Goal: Task Accomplishment & Management: Manage account settings

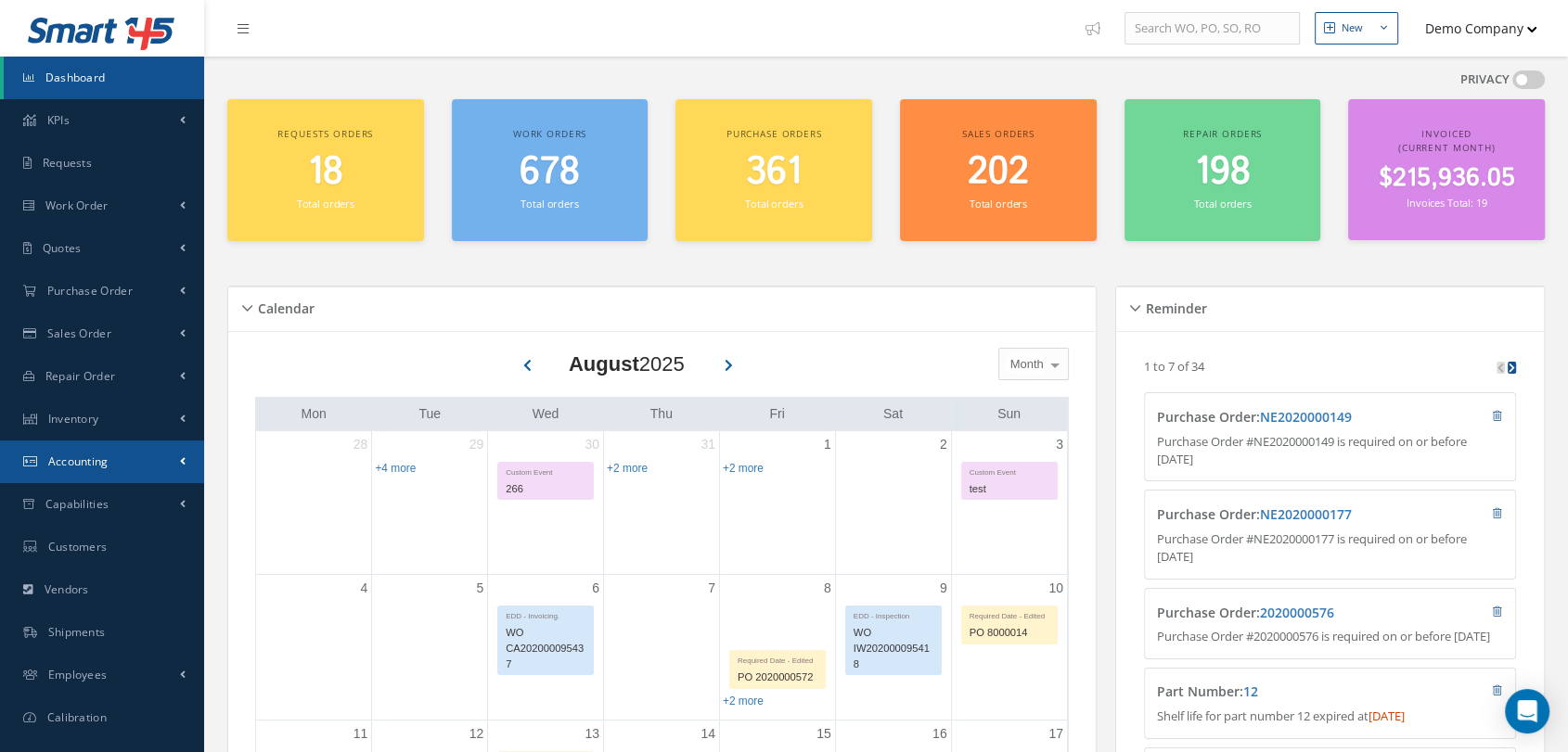
click at [117, 468] on link "Accounting" at bounding box center [102, 462] width 204 height 42
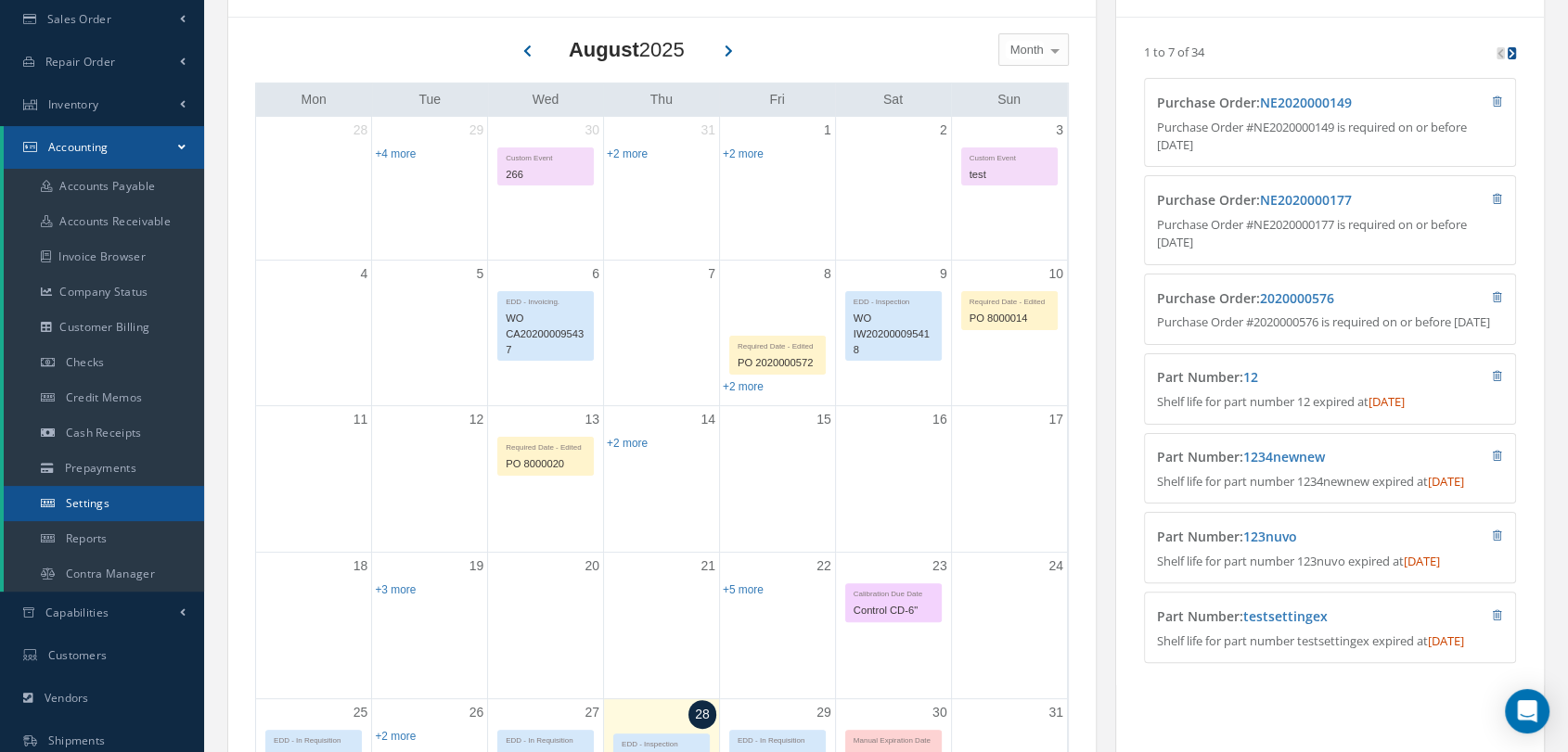
scroll to position [412, 0]
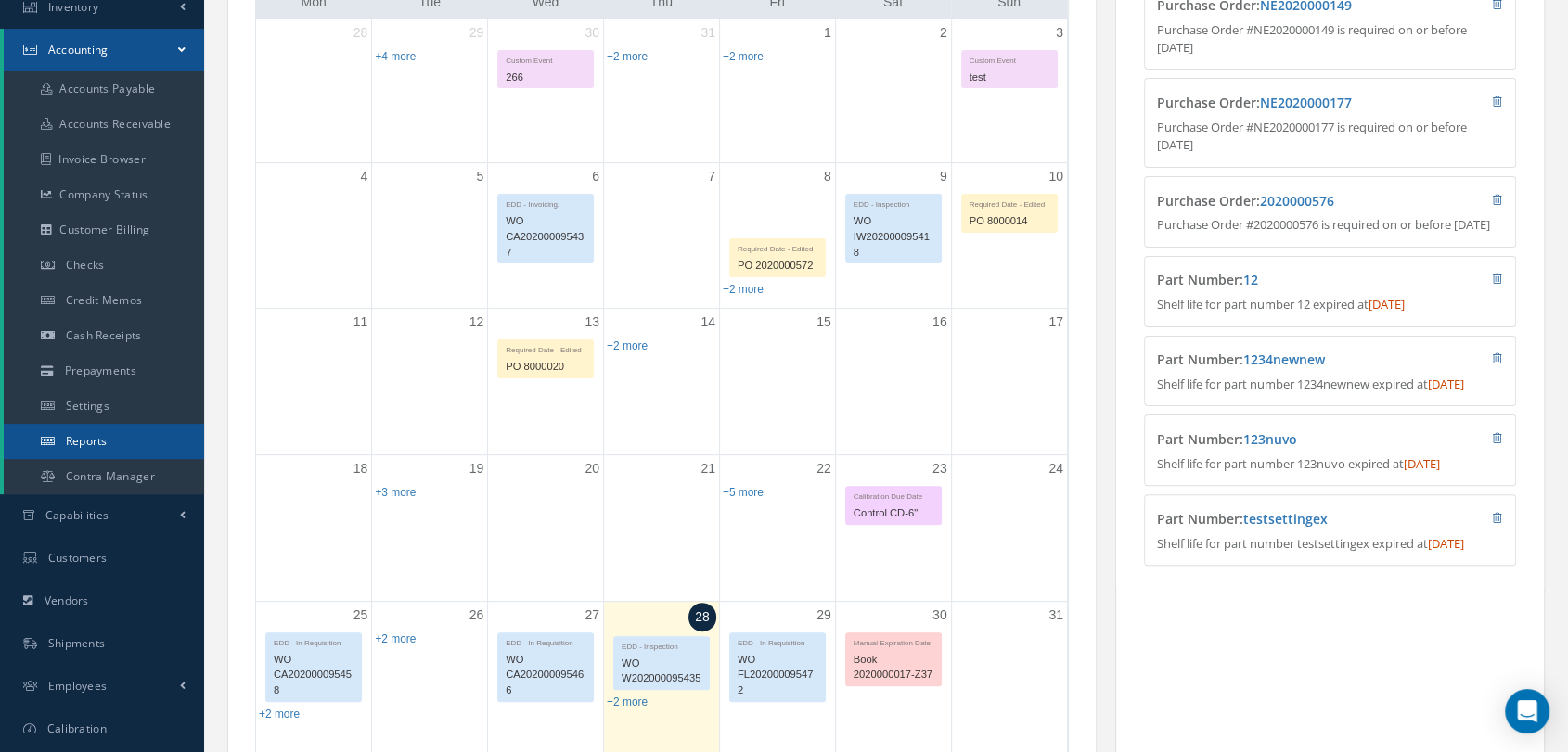
click at [116, 449] on link "Reports" at bounding box center [104, 441] width 200 height 36
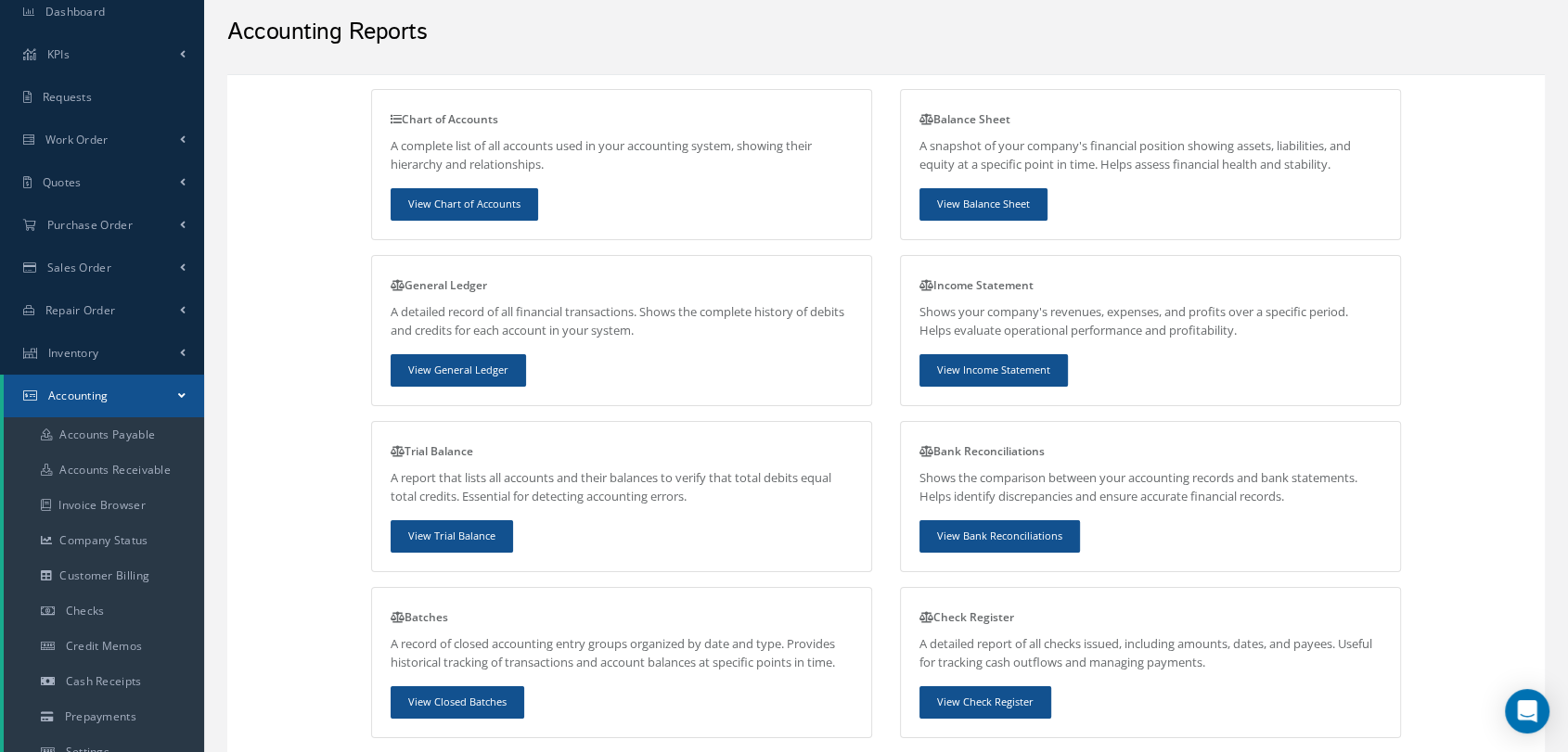
scroll to position [103, 0]
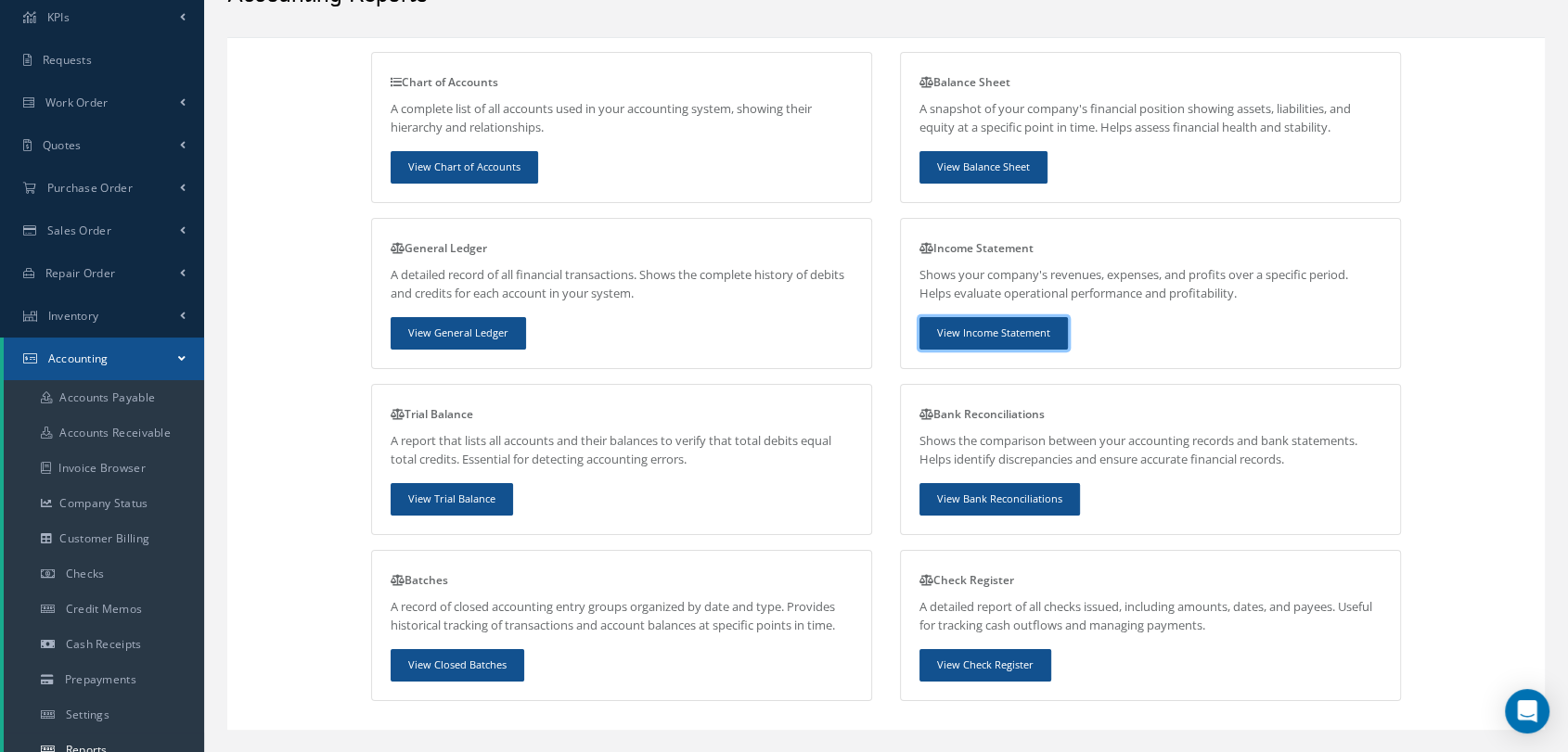
click at [987, 334] on link "View Income Statement" at bounding box center [994, 334] width 148 height 33
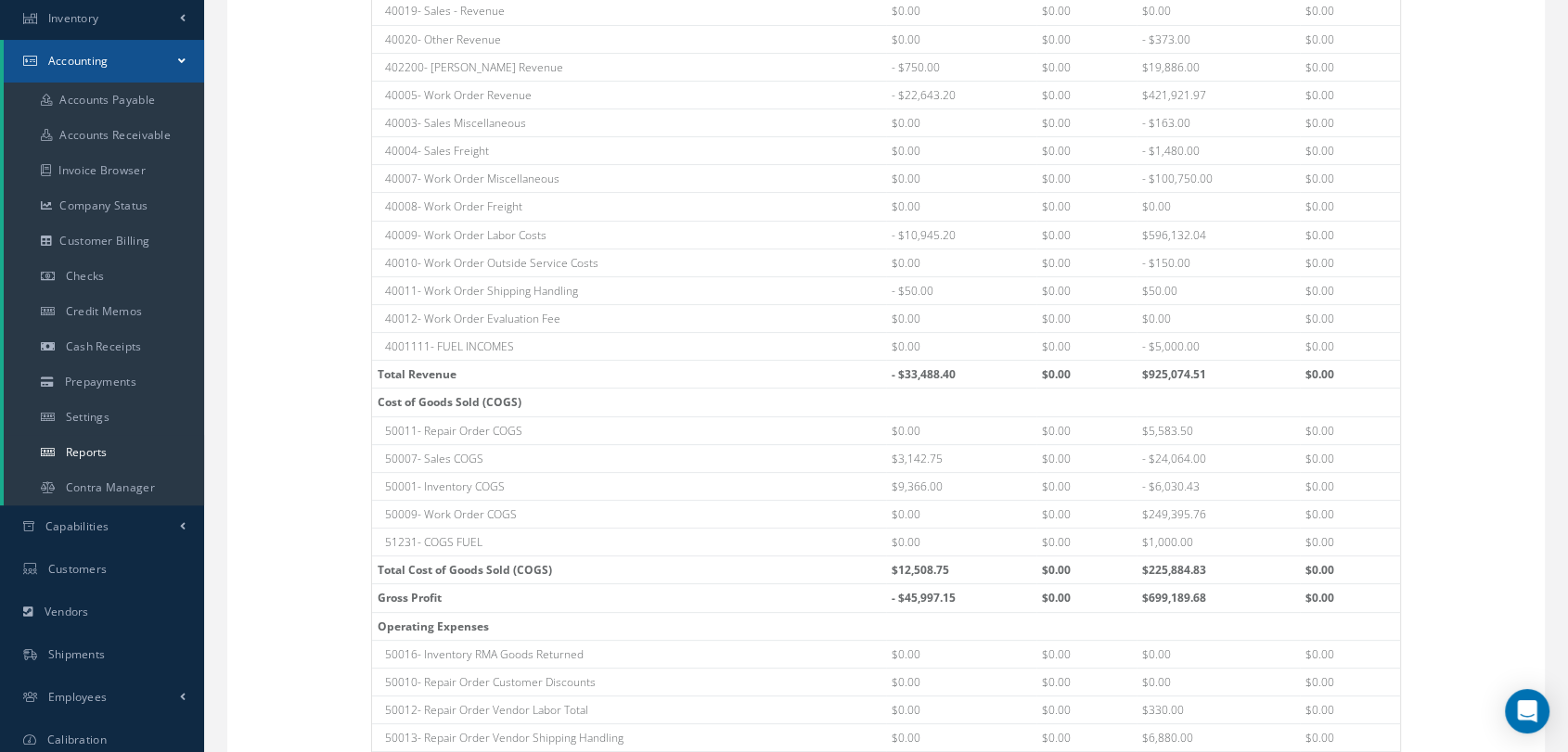
scroll to position [515, 0]
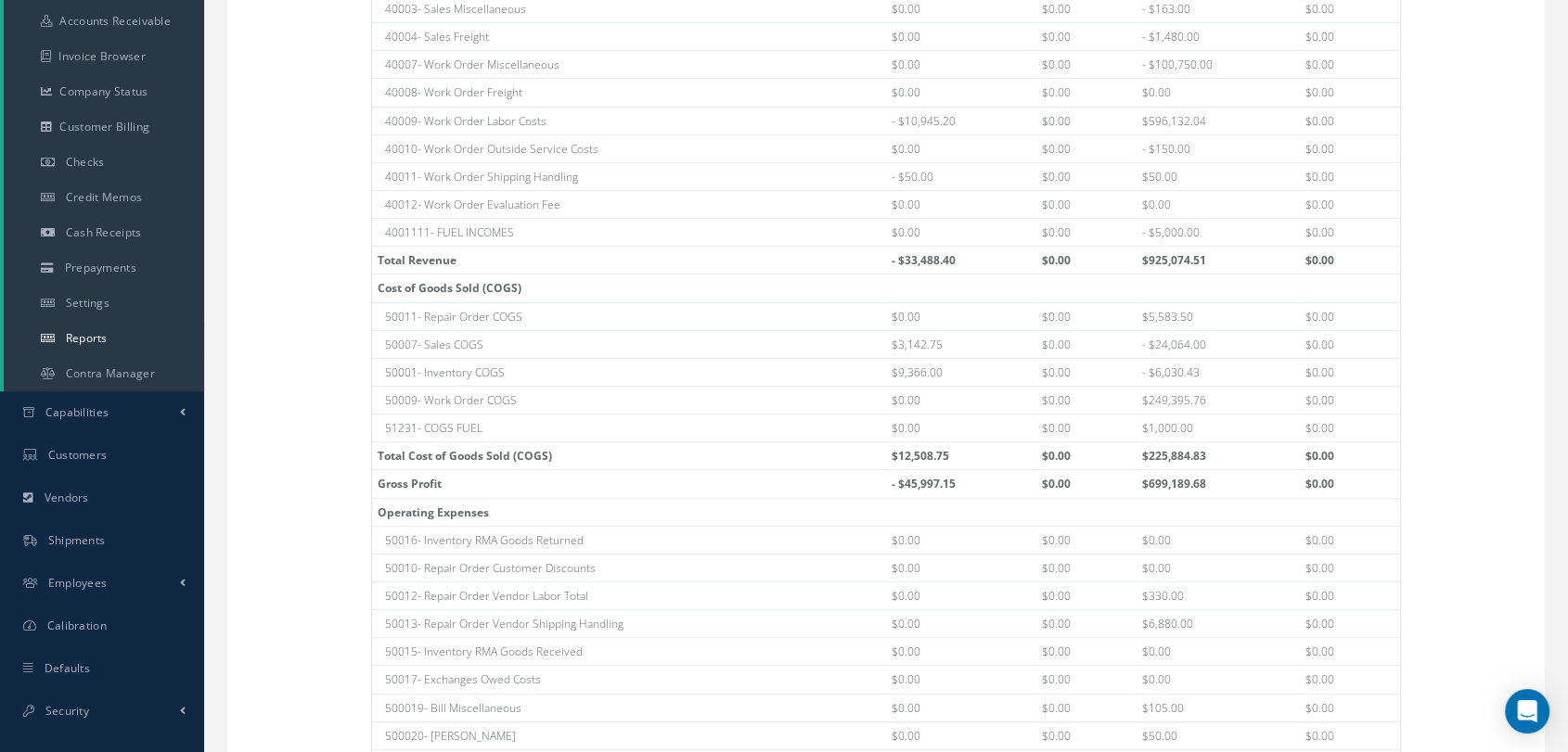
drag, startPoint x: 870, startPoint y: 260, endPoint x: 1003, endPoint y: 263, distance: 133.0
click at [1003, 263] on tr "Total Revenue - $33,488.40 $0.00 $925,074.51 $0.00" at bounding box center [886, 260] width 1029 height 28
drag, startPoint x: 952, startPoint y: 447, endPoint x: 878, endPoint y: 448, distance: 74.0
click at [878, 448] on tr "Total Cost of Goods Sold (COGS) $12,508.75 $0.00 $225,884.83 $0.00" at bounding box center [886, 456] width 1029 height 28
drag, startPoint x: 974, startPoint y: 477, endPoint x: 858, endPoint y: 484, distance: 116.2
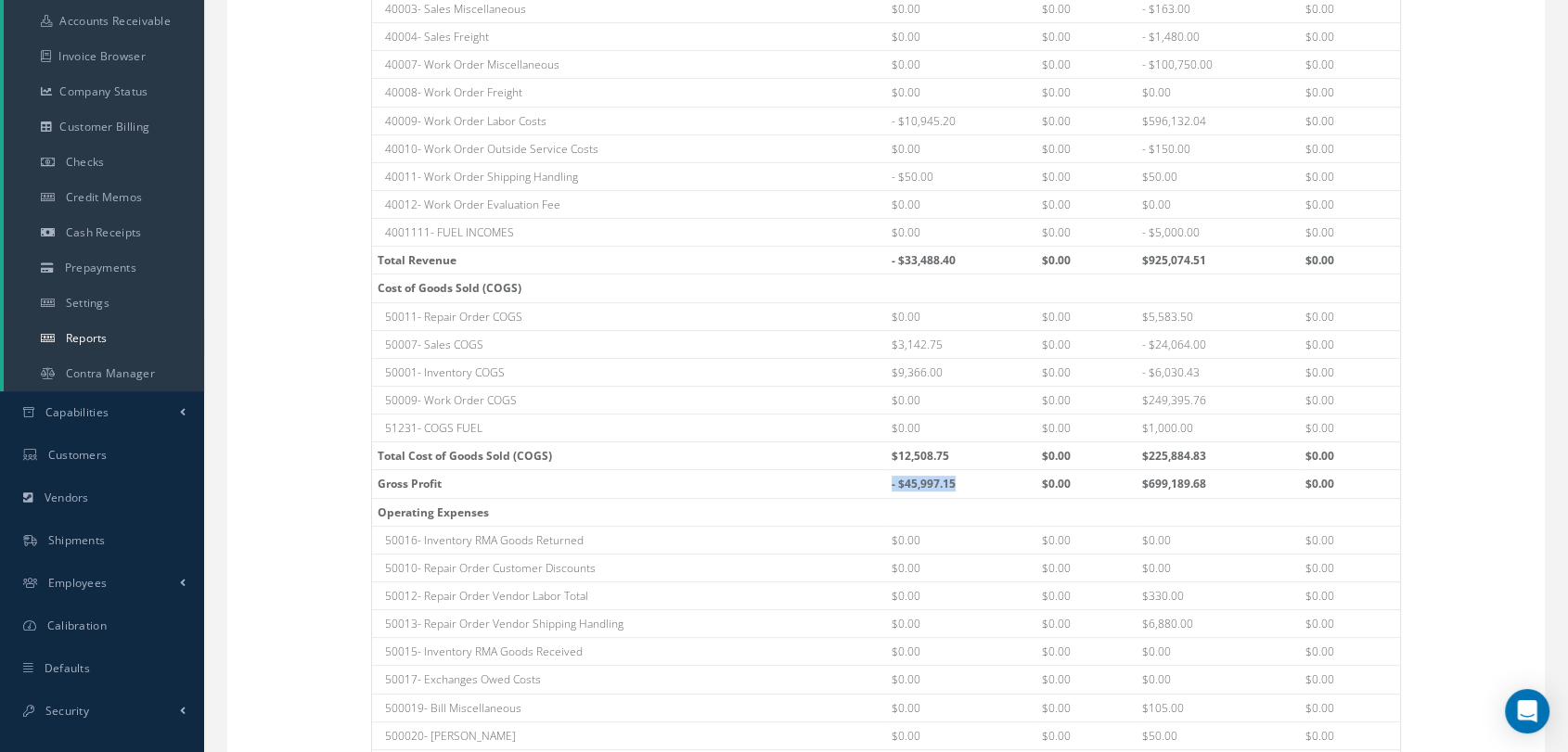
click at [858, 484] on tr "Gross Profit - $45,997.15 $0.00 $699,189.68 $0.00" at bounding box center [886, 483] width 1029 height 28
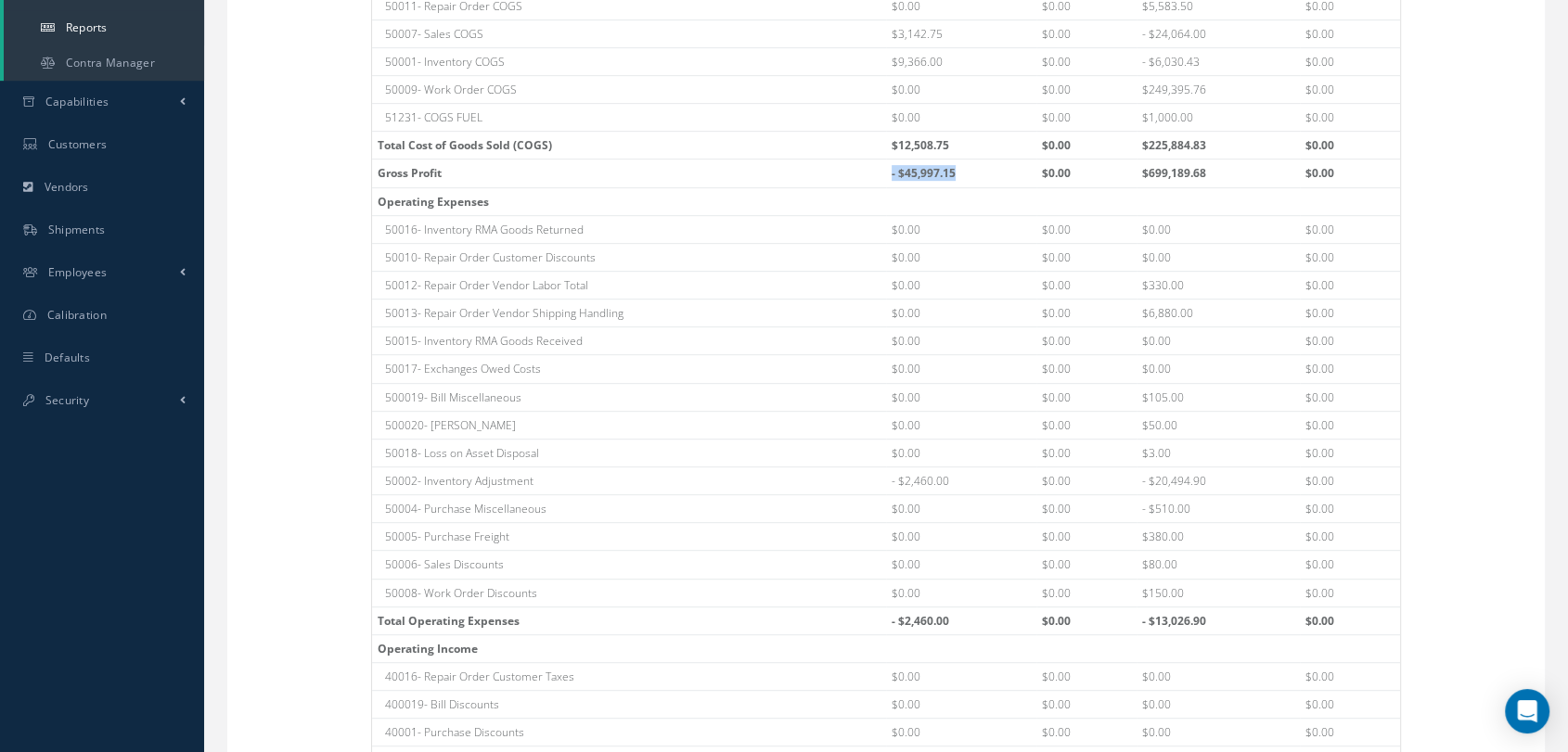
scroll to position [927, 0]
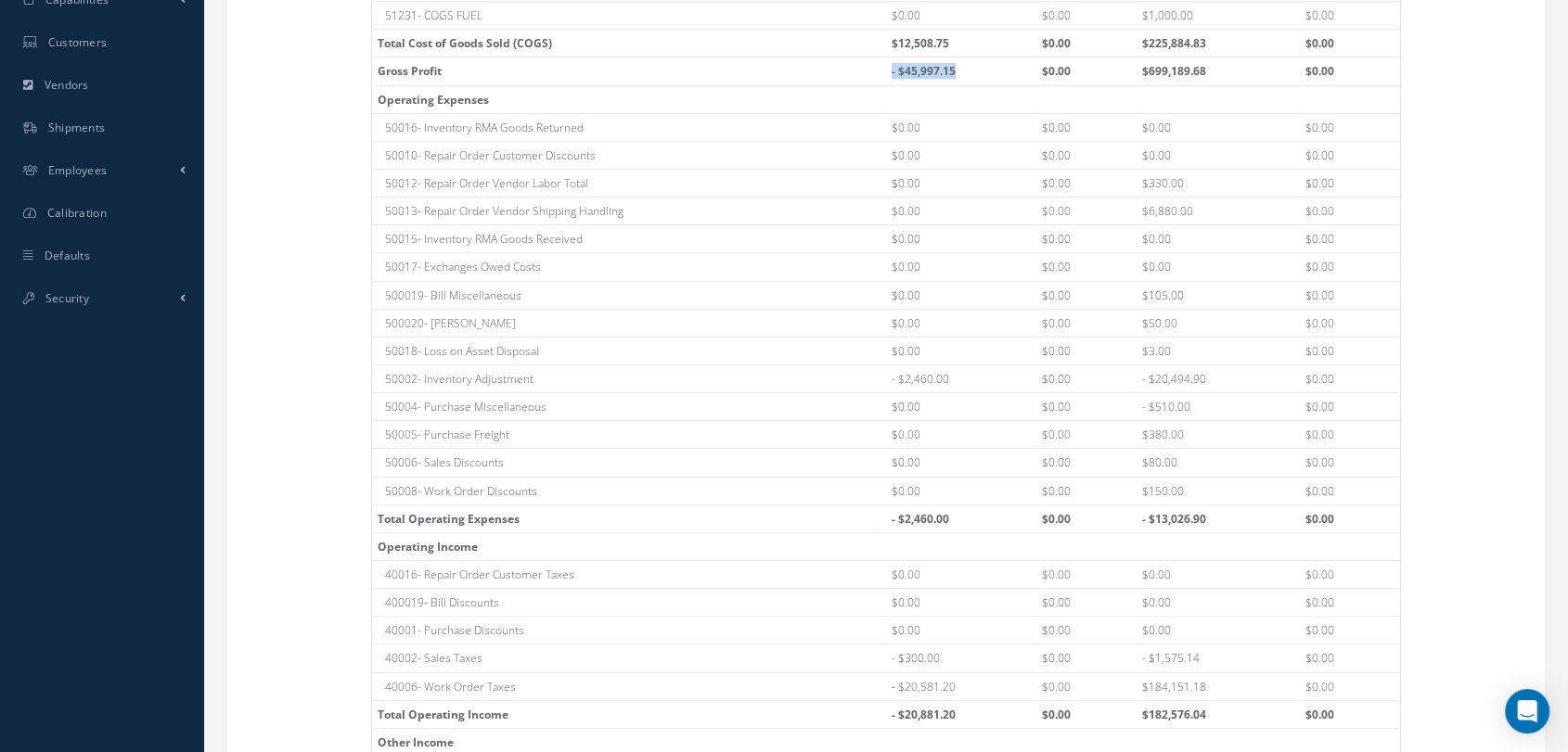
drag, startPoint x: 954, startPoint y: 514, endPoint x: 865, endPoint y: 513, distance: 89.0
click at [865, 513] on tr "Total Operating Expenses - $2,460.00 $0.00 - $13,026.90 $0.00" at bounding box center [886, 518] width 1029 height 28
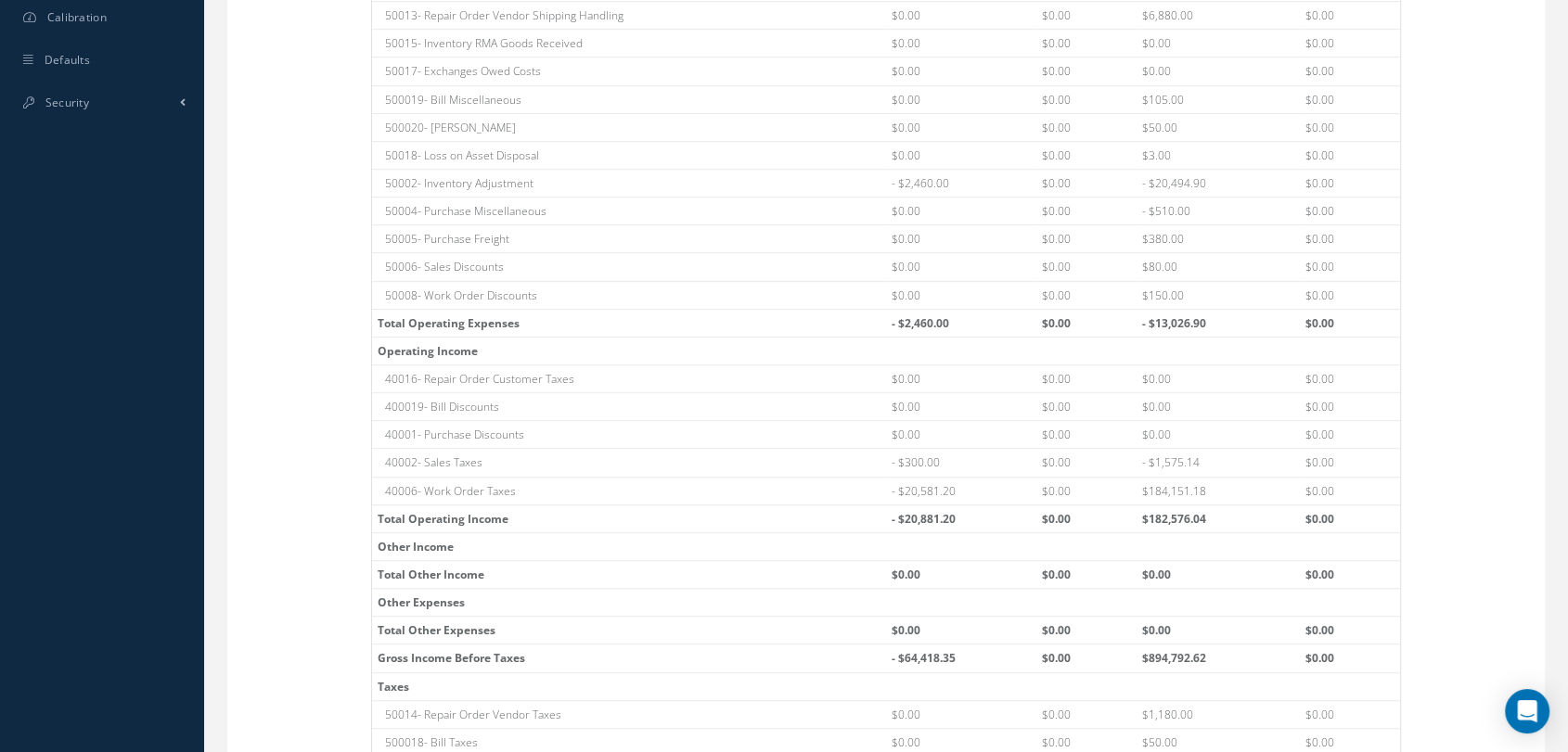
scroll to position [1236, 0]
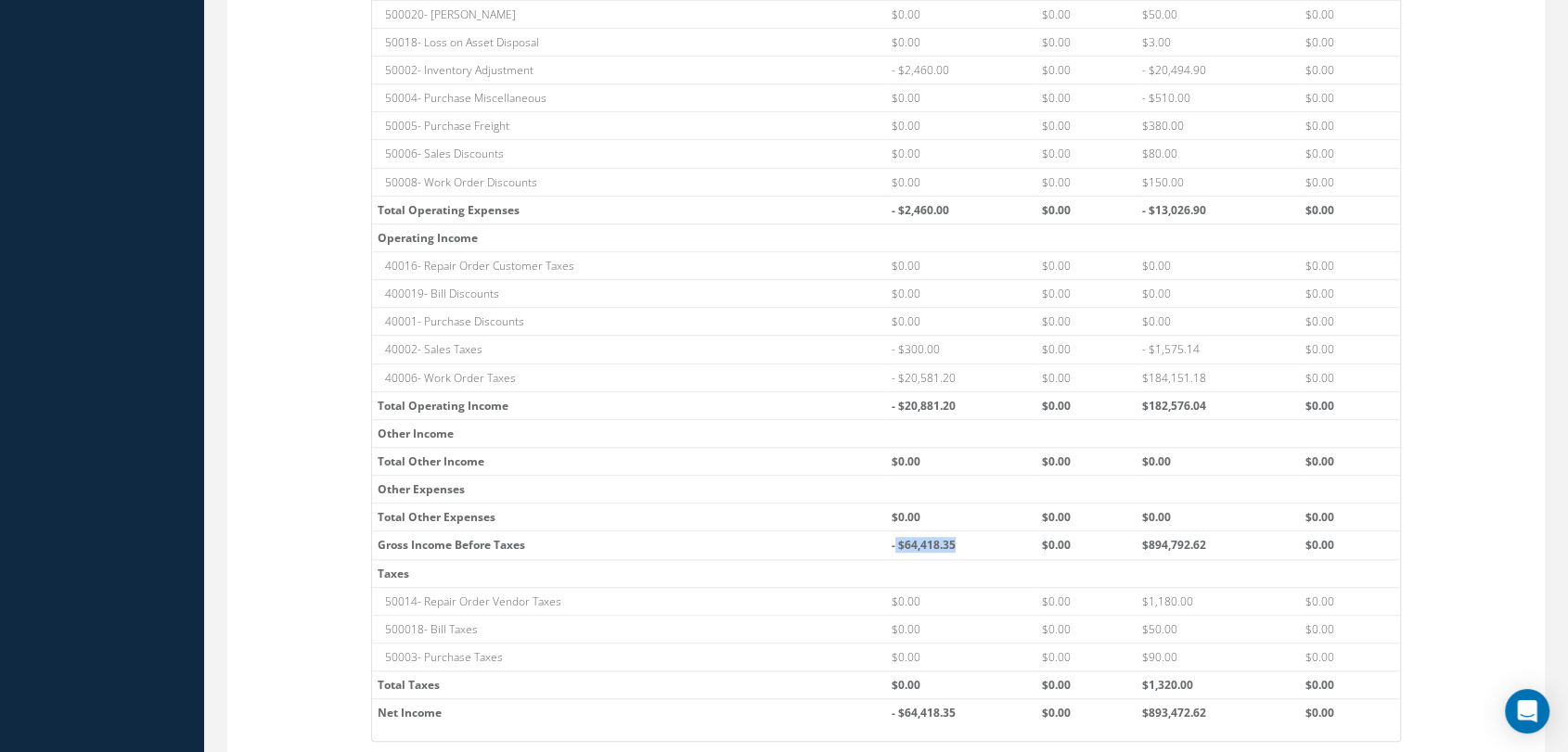
drag, startPoint x: 970, startPoint y: 535, endPoint x: 898, endPoint y: 540, distance: 72.2
click at [898, 540] on th "- $64,418.35" at bounding box center [961, 545] width 150 height 28
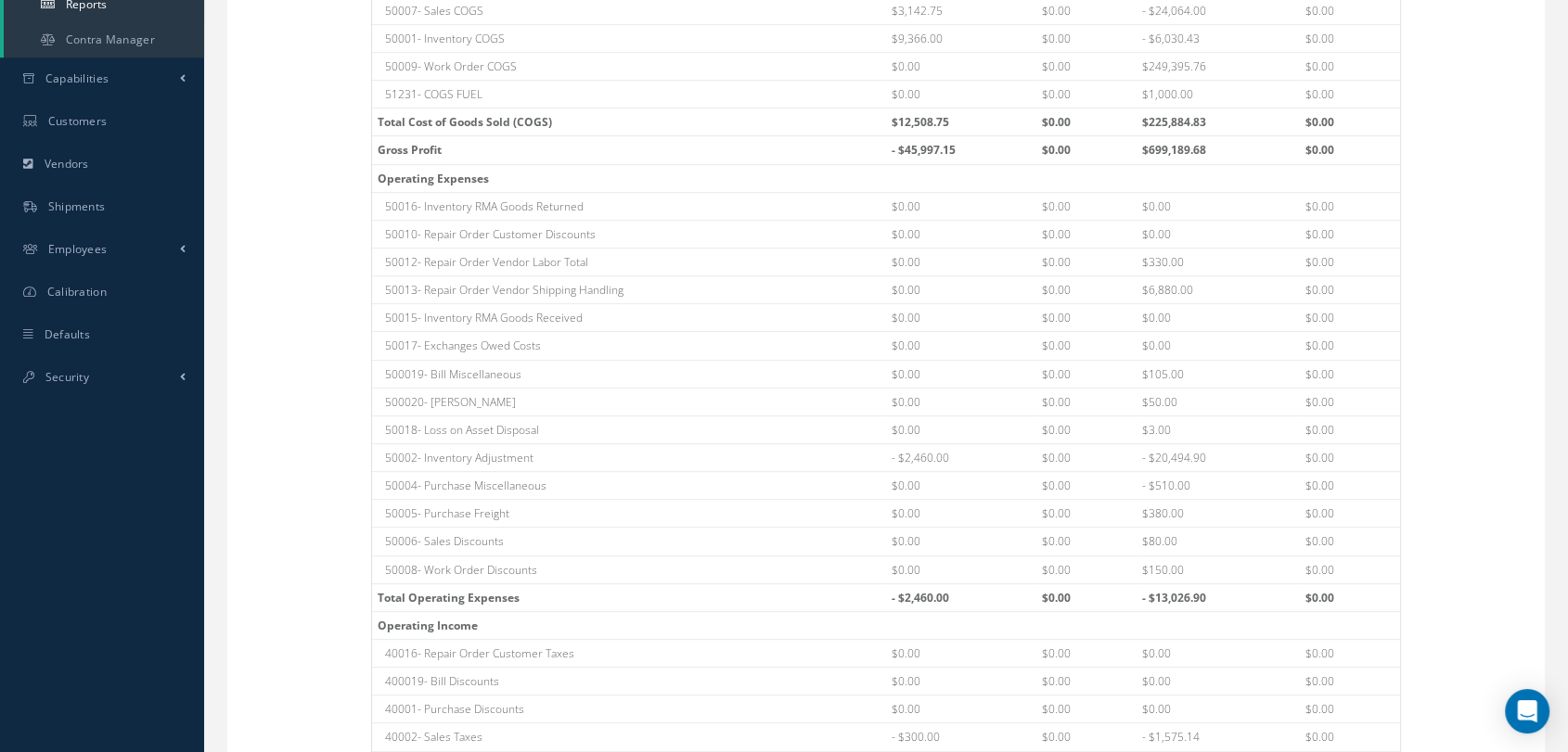
scroll to position [690, 0]
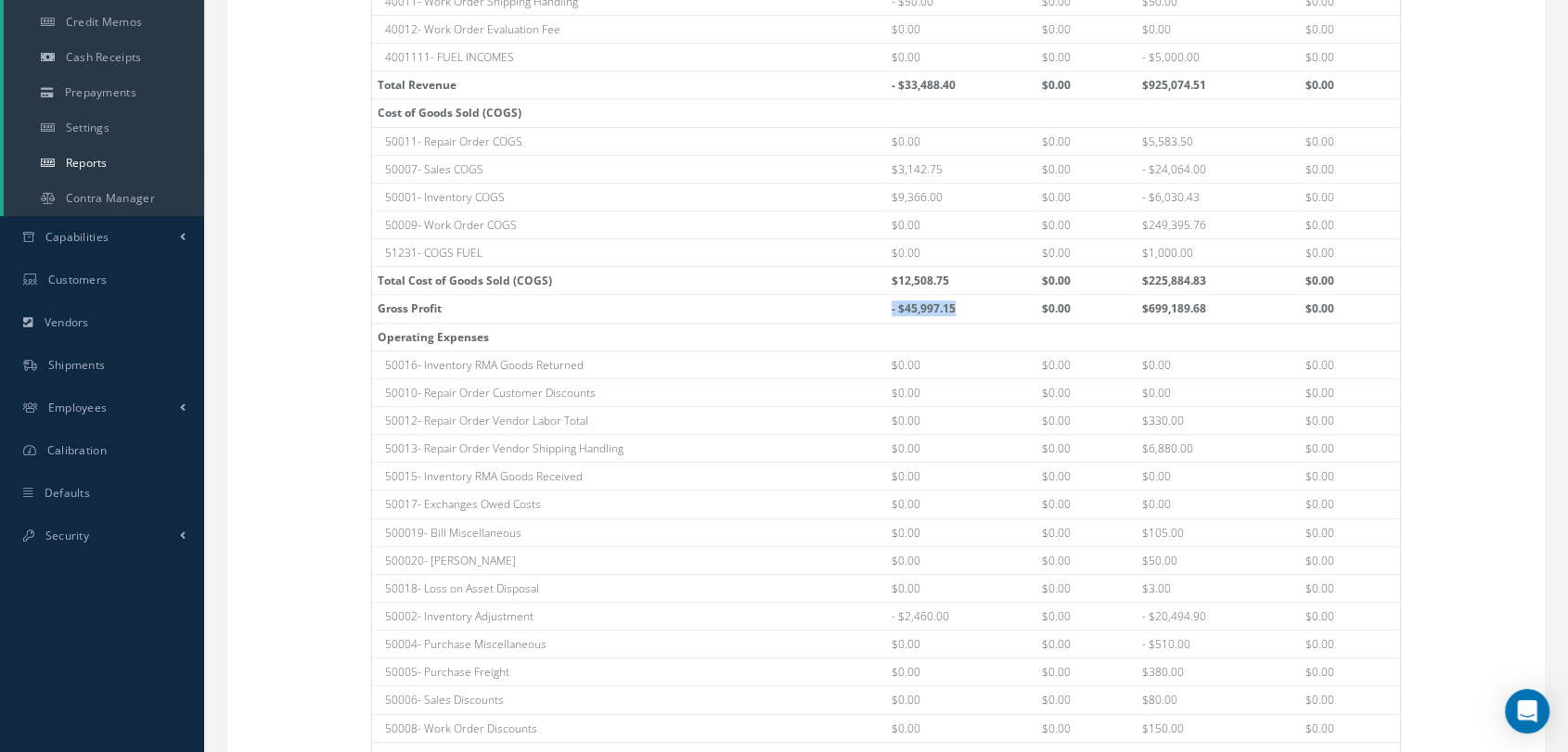
drag, startPoint x: 968, startPoint y: 304, endPoint x: 864, endPoint y: 307, distance: 104.0
click at [864, 307] on tr "Gross Profit - $45,997.15 $0.00 $699,189.68 $0.00" at bounding box center [886, 308] width 1029 height 28
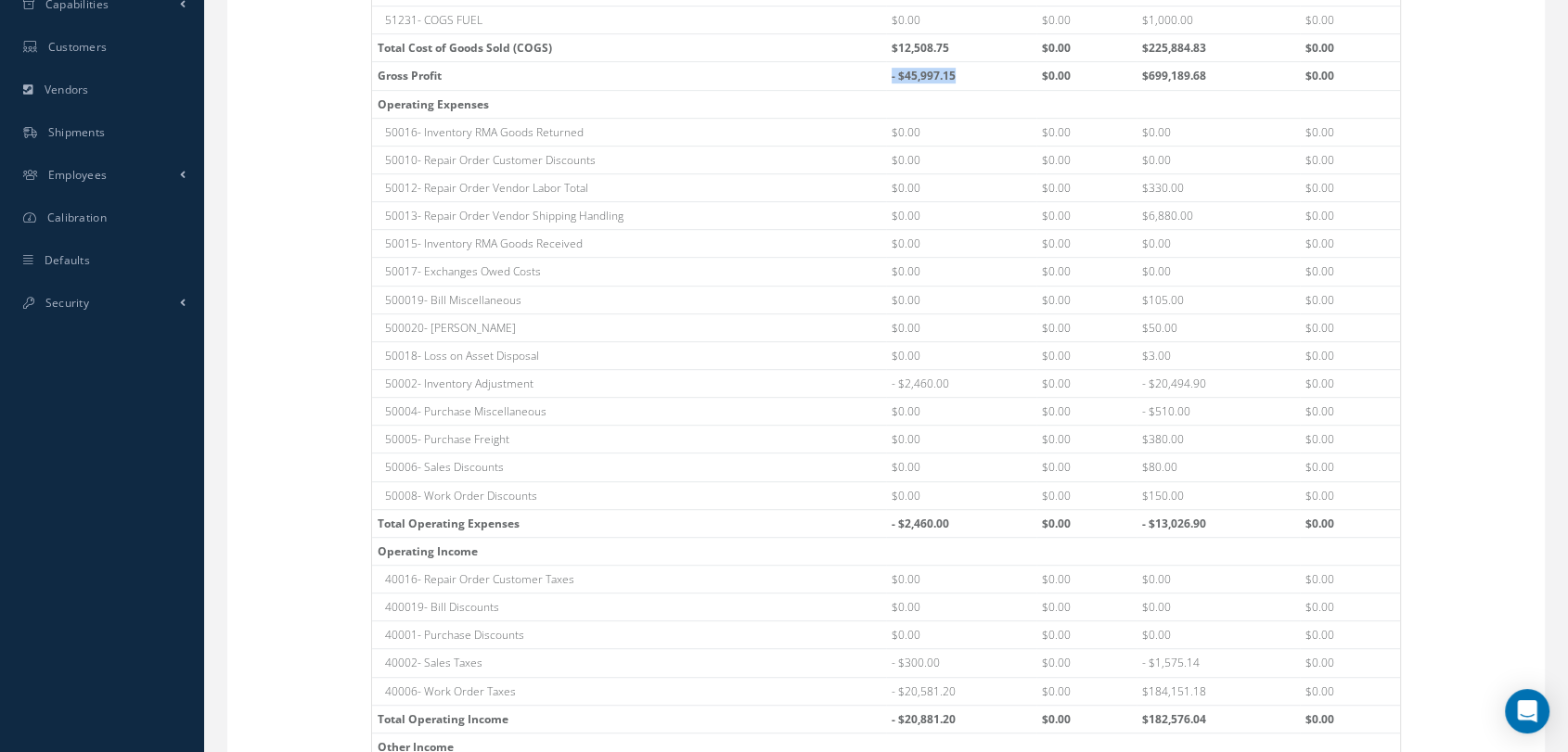
scroll to position [1309, 0]
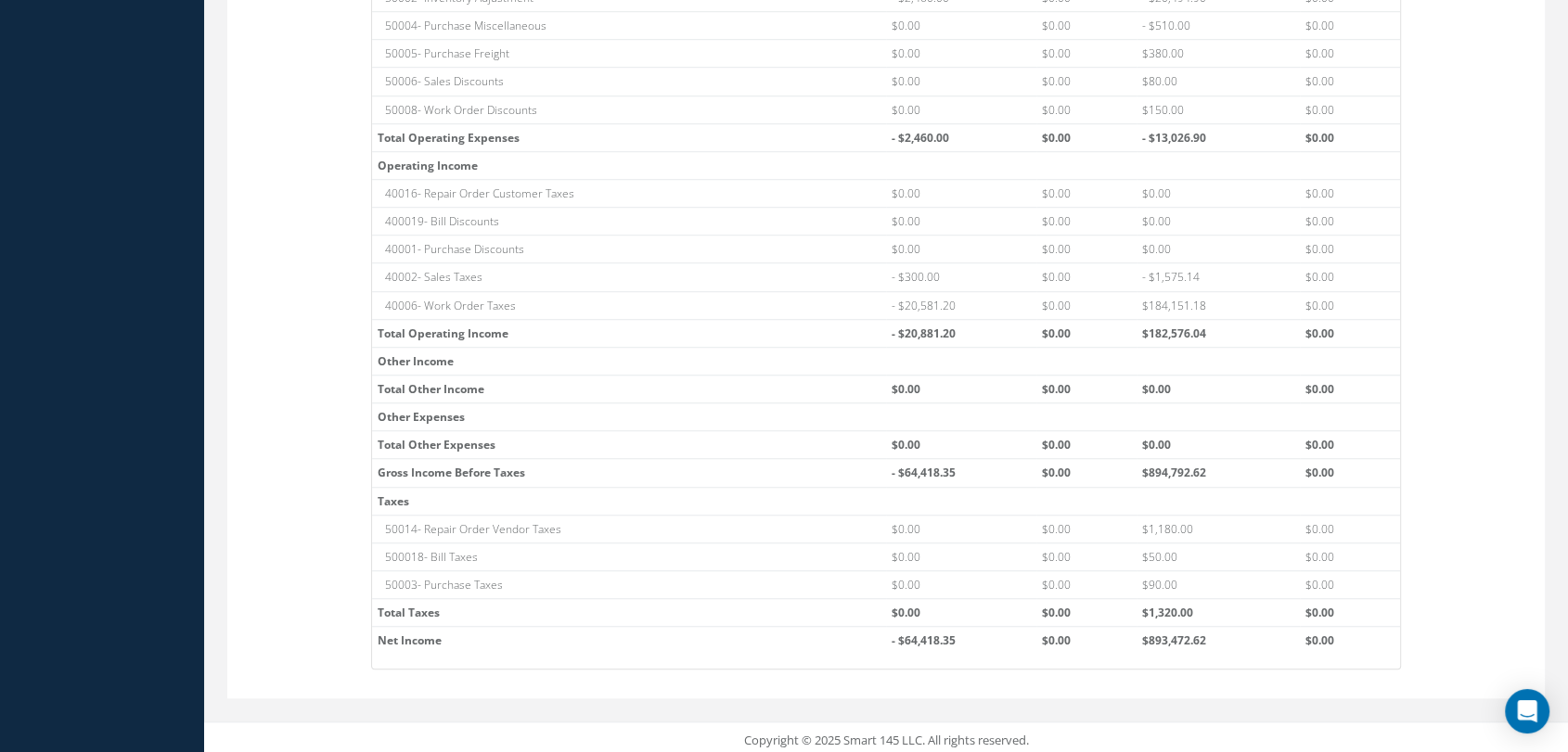
drag, startPoint x: 513, startPoint y: 329, endPoint x: 402, endPoint y: 328, distance: 111.0
click at [402, 328] on th "Total Operating Income" at bounding box center [629, 332] width 514 height 28
click at [525, 337] on th "Total Operating Income" at bounding box center [629, 332] width 514 height 28
drag, startPoint x: 384, startPoint y: 324, endPoint x: 535, endPoint y: 326, distance: 151.0
click at [535, 326] on th "Total Operating Income" at bounding box center [629, 332] width 514 height 28
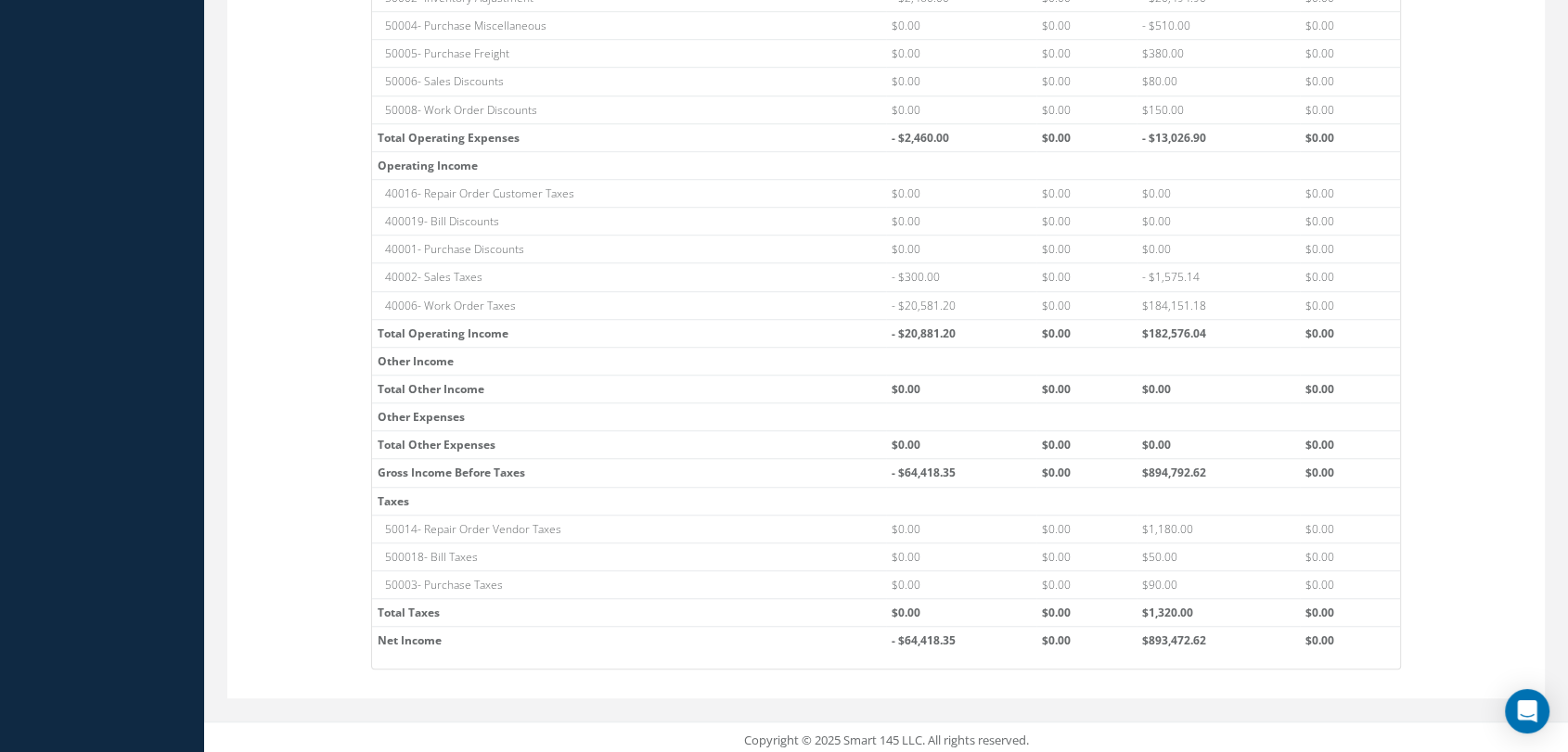
drag, startPoint x: 376, startPoint y: 159, endPoint x: 495, endPoint y: 165, distance: 119.2
click at [495, 165] on th "Operating Income" at bounding box center [886, 165] width 1029 height 28
click at [399, 162] on th "Operating Income" at bounding box center [886, 165] width 1029 height 28
drag, startPoint x: 379, startPoint y: 157, endPoint x: 507, endPoint y: 160, distance: 128.0
click at [507, 160] on th "Operating Income" at bounding box center [886, 165] width 1029 height 28
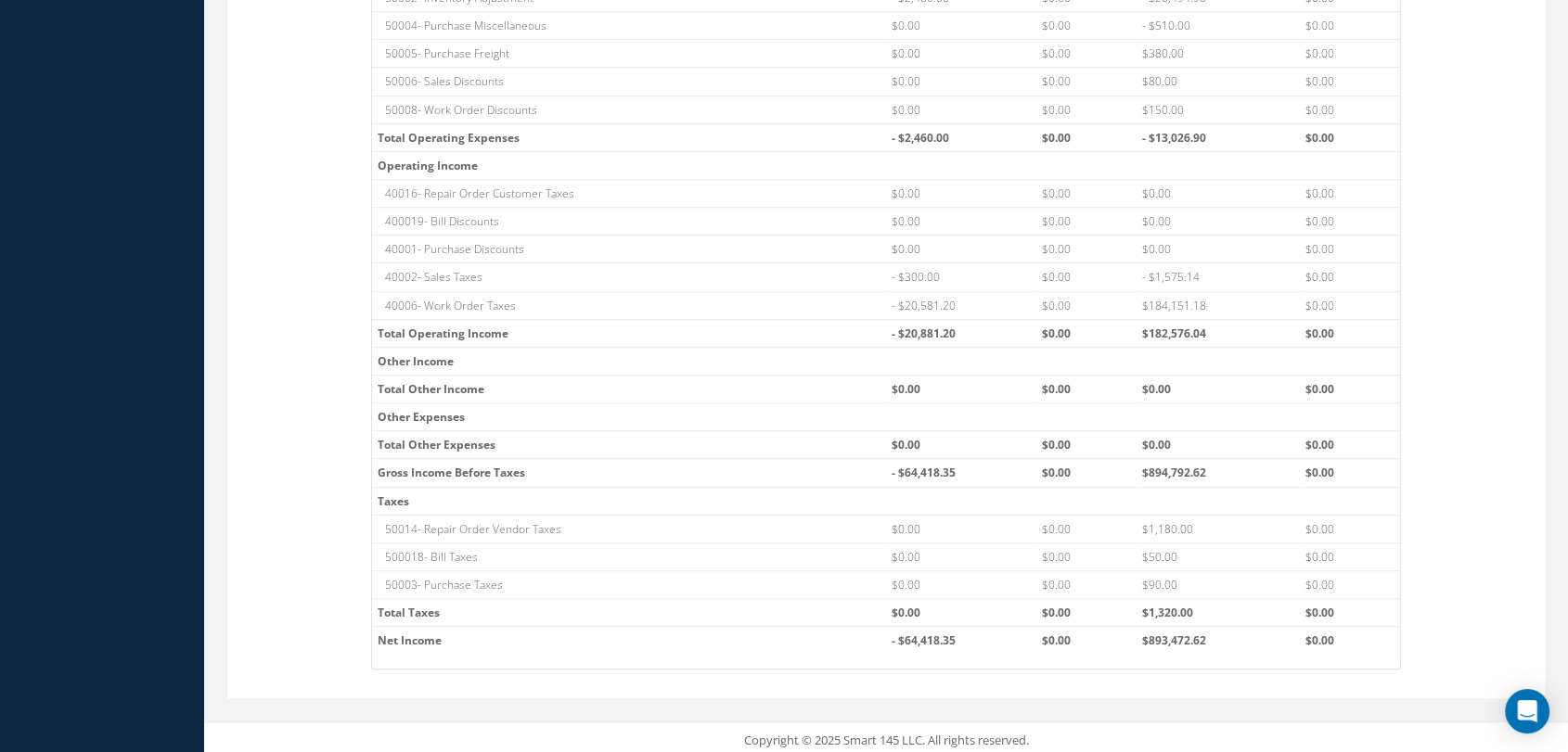
drag, startPoint x: 525, startPoint y: 132, endPoint x: 422, endPoint y: 135, distance: 103.0
click at [422, 135] on th "Total Operating Expenses" at bounding box center [629, 137] width 514 height 28
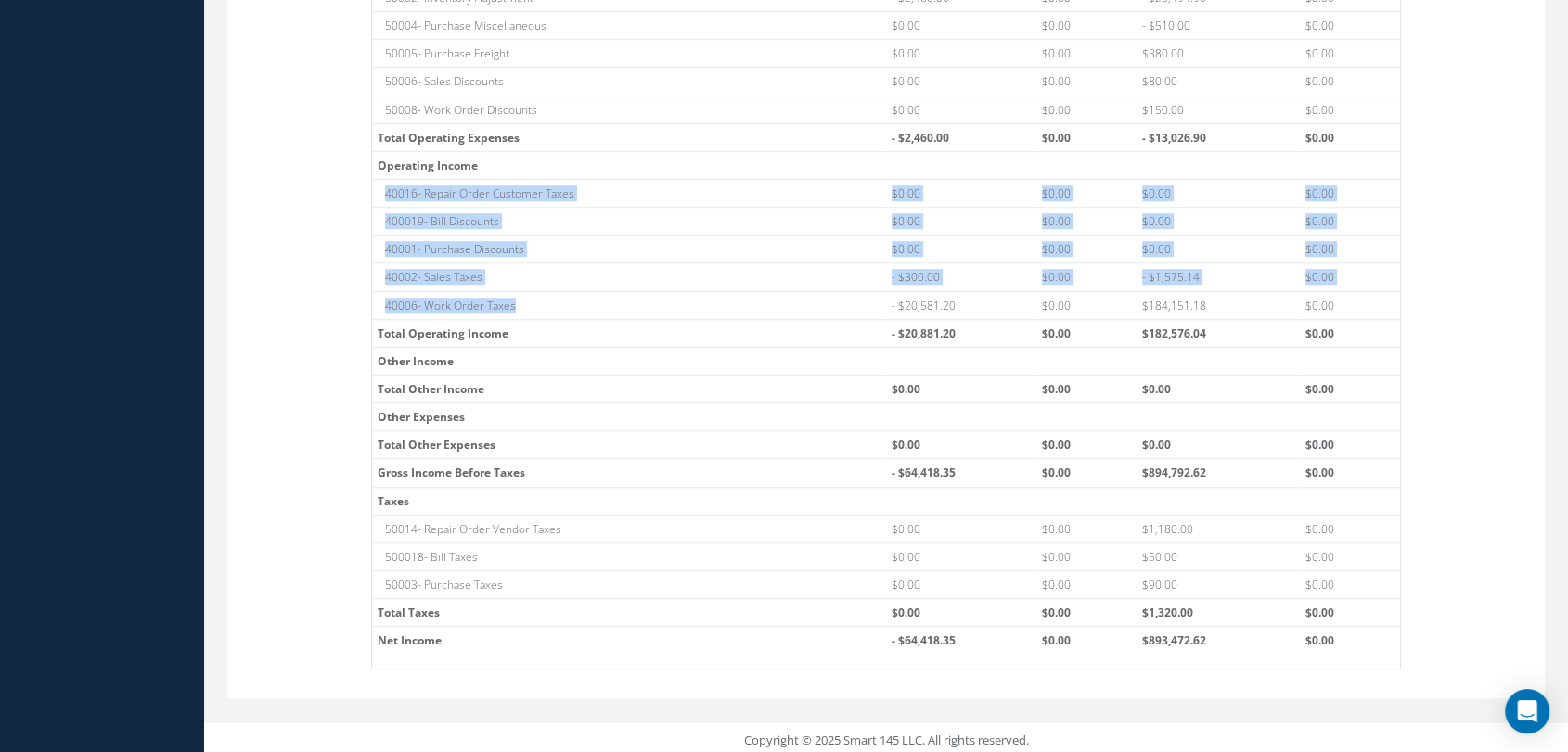
drag, startPoint x: 536, startPoint y: 298, endPoint x: 379, endPoint y: 179, distance: 197.0
drag, startPoint x: 375, startPoint y: 163, endPoint x: 508, endPoint y: 168, distance: 133.1
click at [508, 168] on th "Operating Income" at bounding box center [886, 165] width 1029 height 28
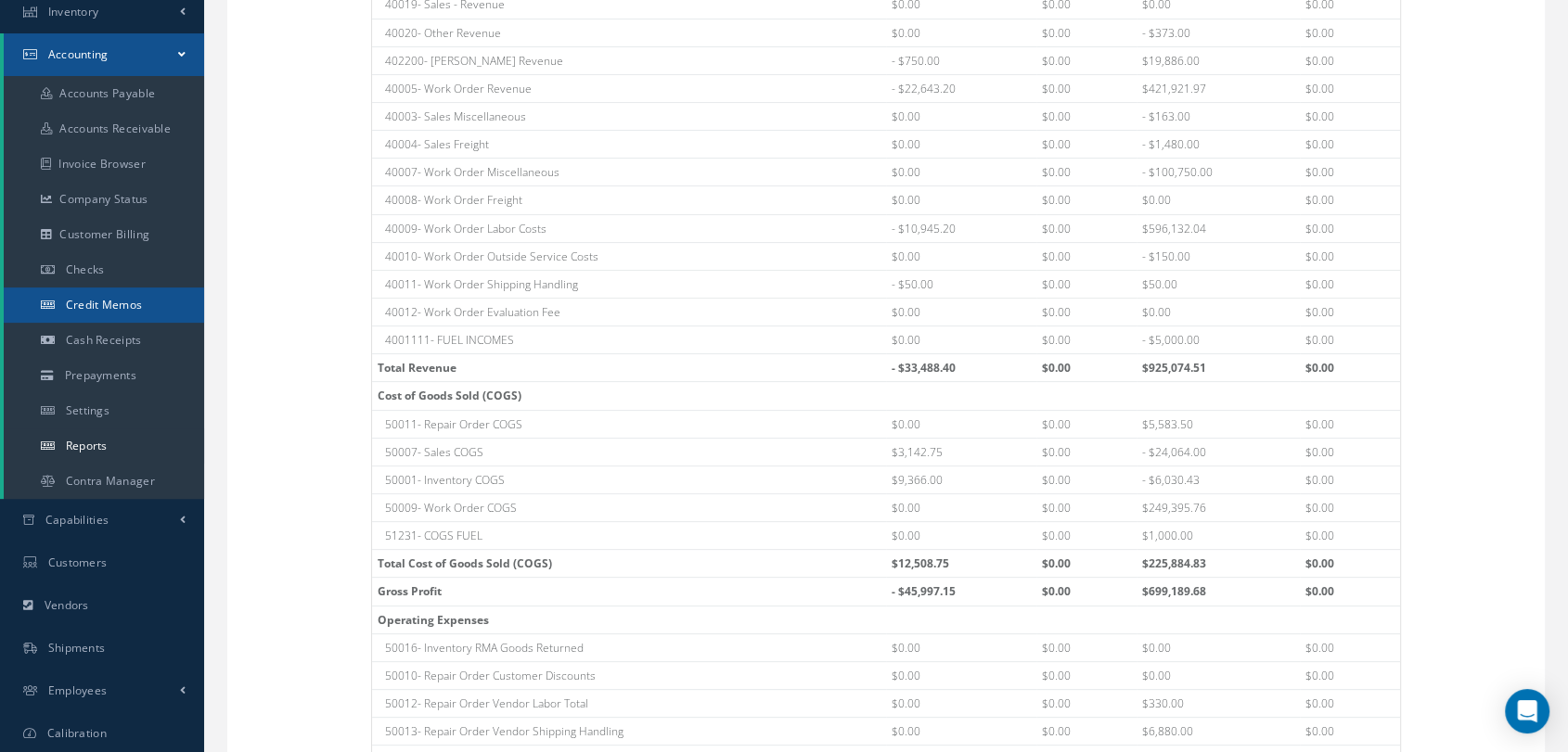
scroll to position [412, 0]
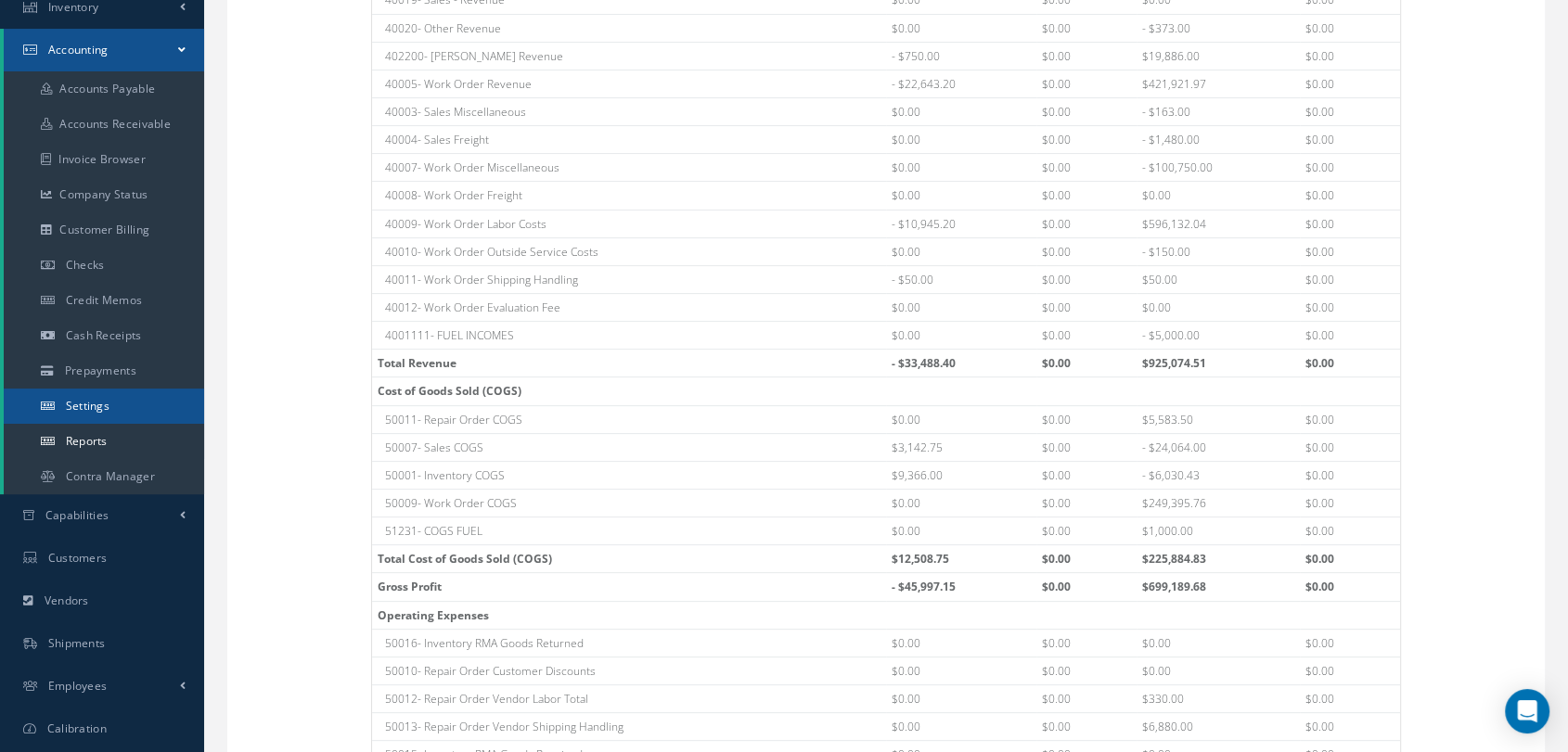
click at [104, 421] on link "Settings" at bounding box center [104, 406] width 200 height 36
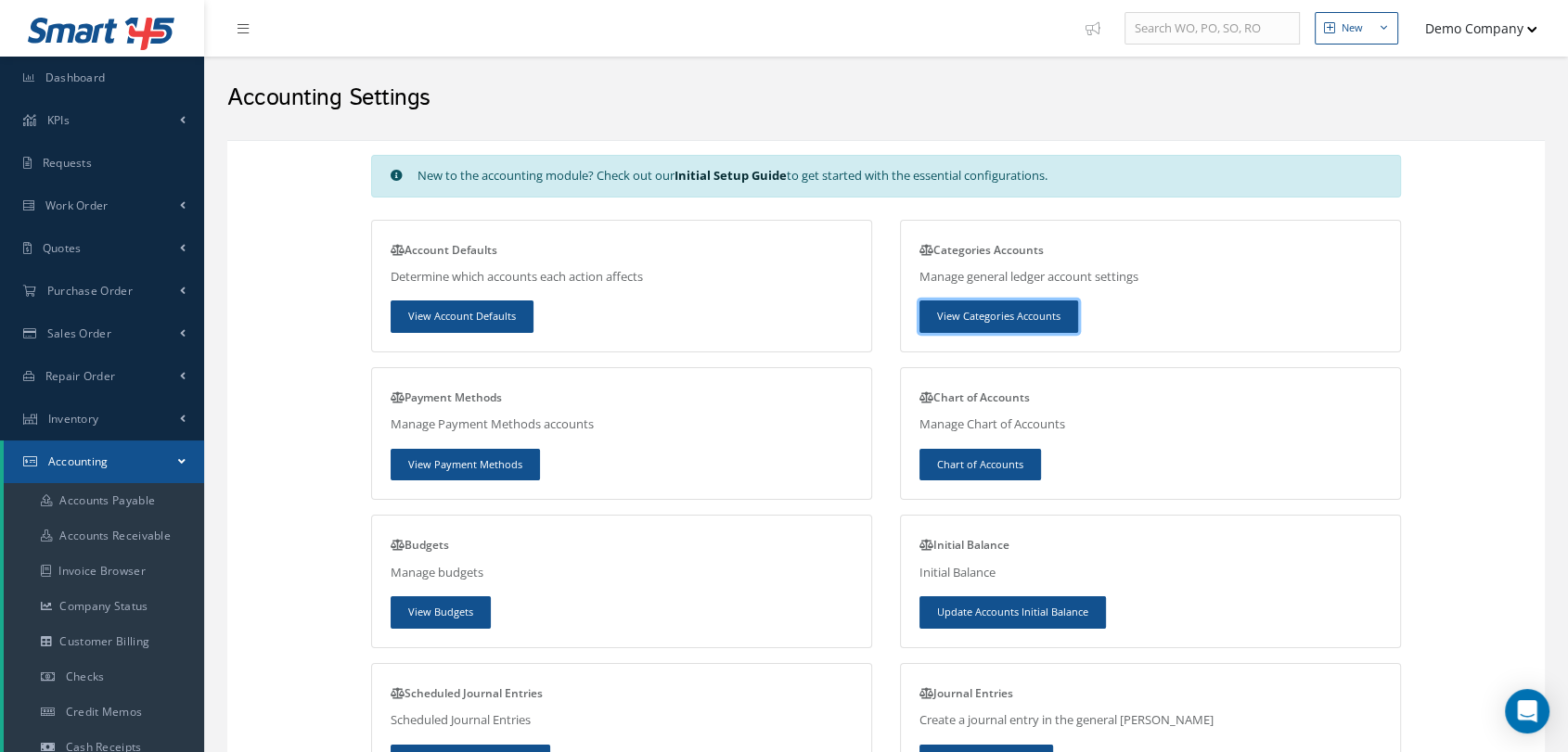
click at [954, 317] on link "View Categories Accounts" at bounding box center [999, 317] width 159 height 33
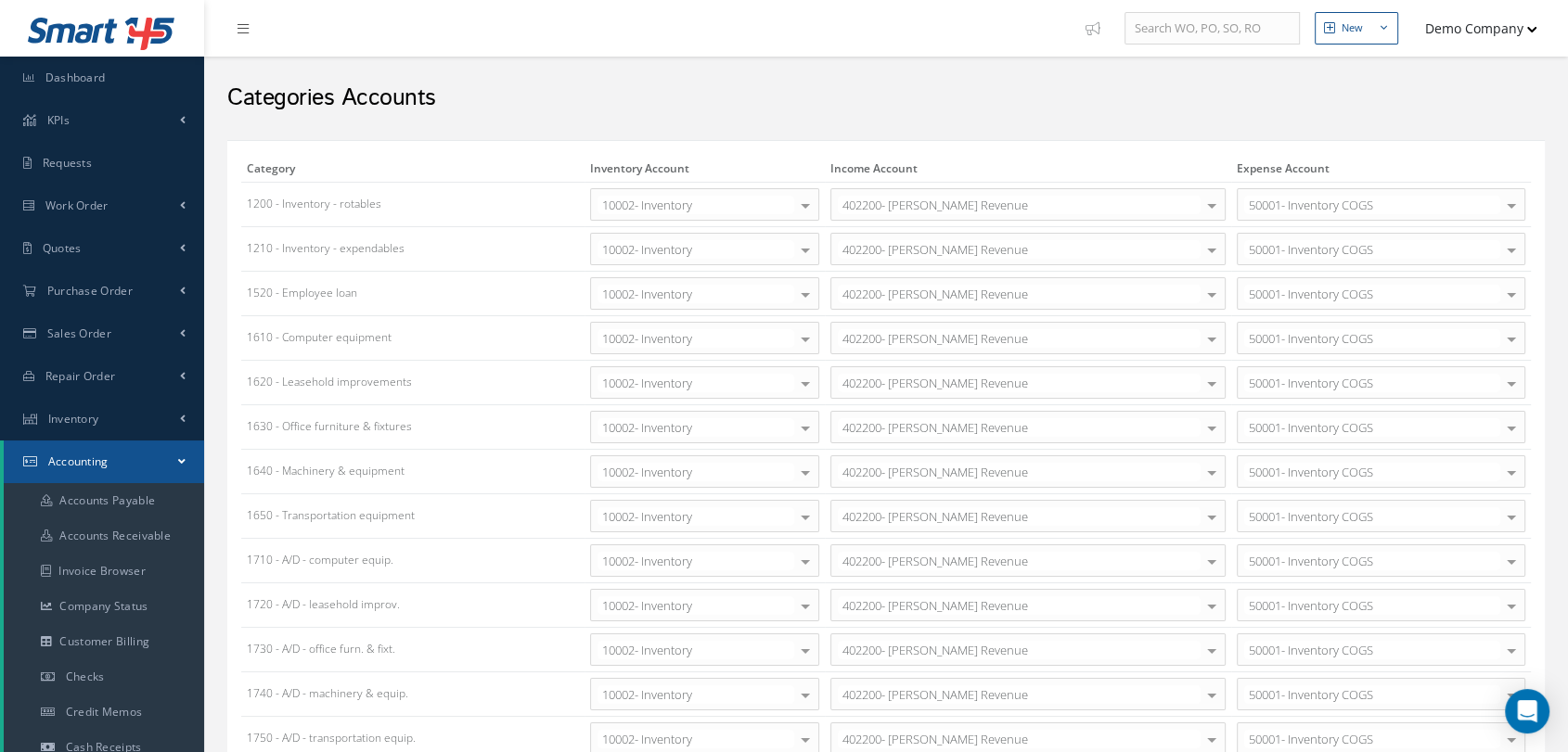
click at [780, 235] on div "10002- Inventory" at bounding box center [705, 249] width 229 height 33
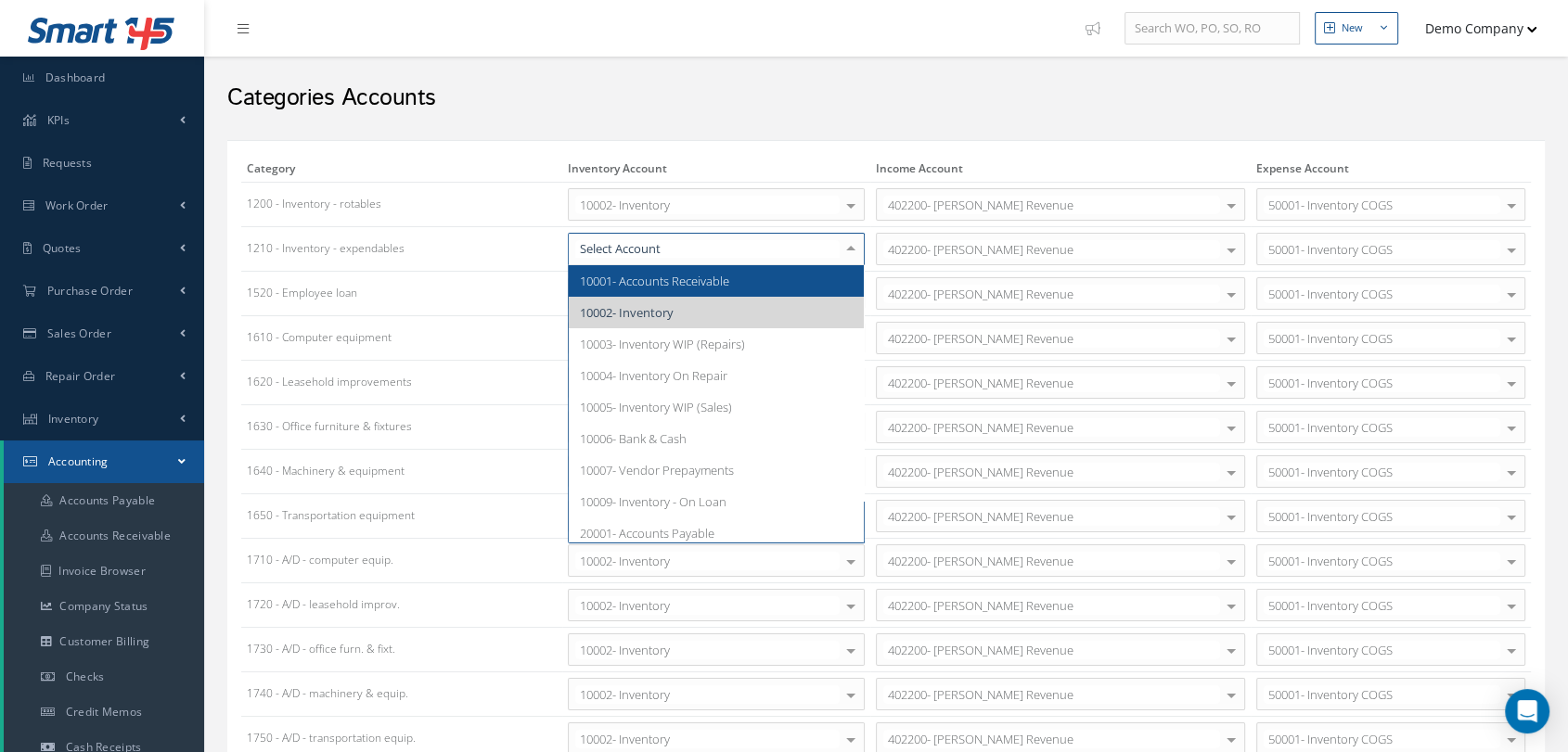
click at [785, 247] on input "text" at bounding box center [707, 249] width 265 height 17
click at [632, 169] on th "Inventory Account" at bounding box center [717, 169] width 308 height 28
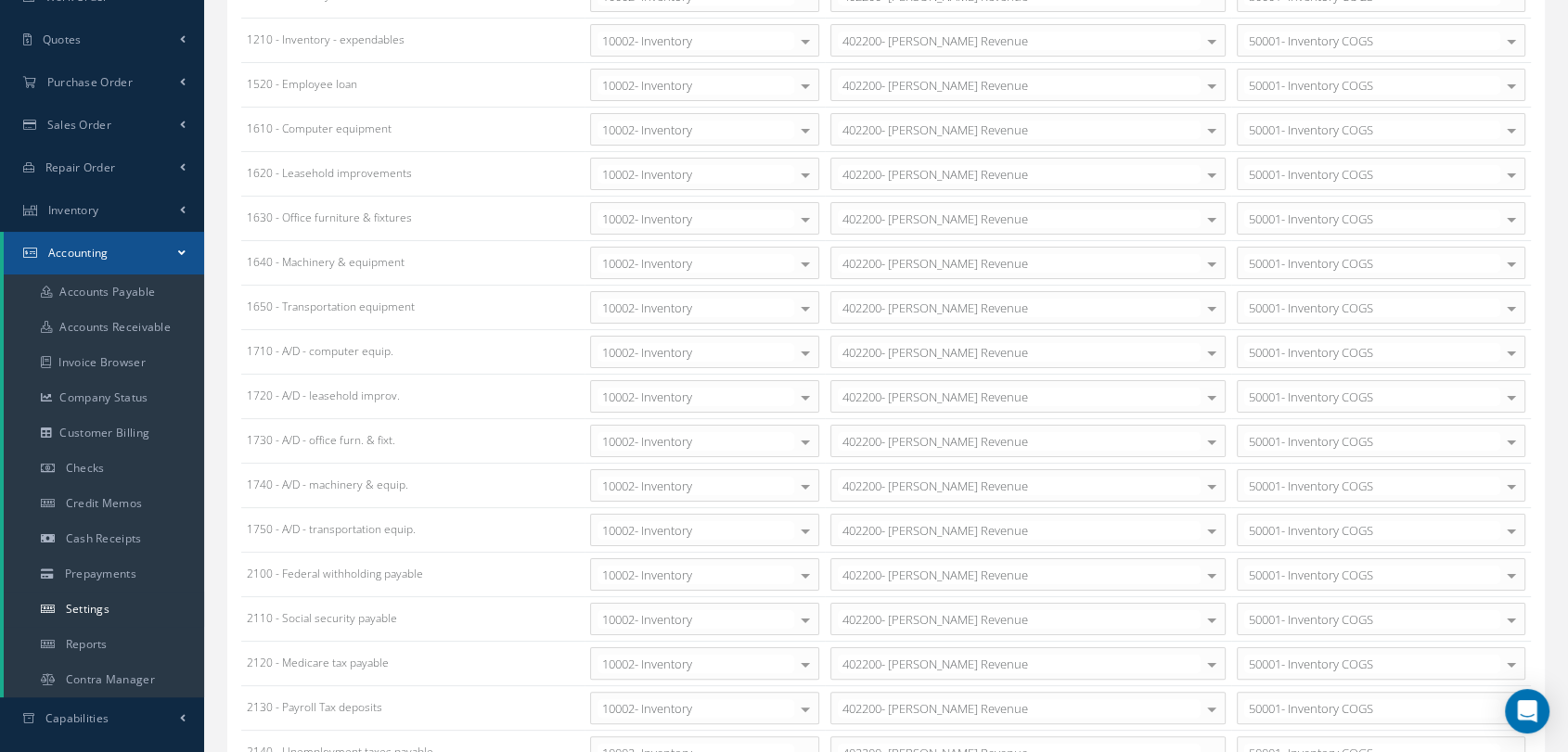
scroll to position [412, 0]
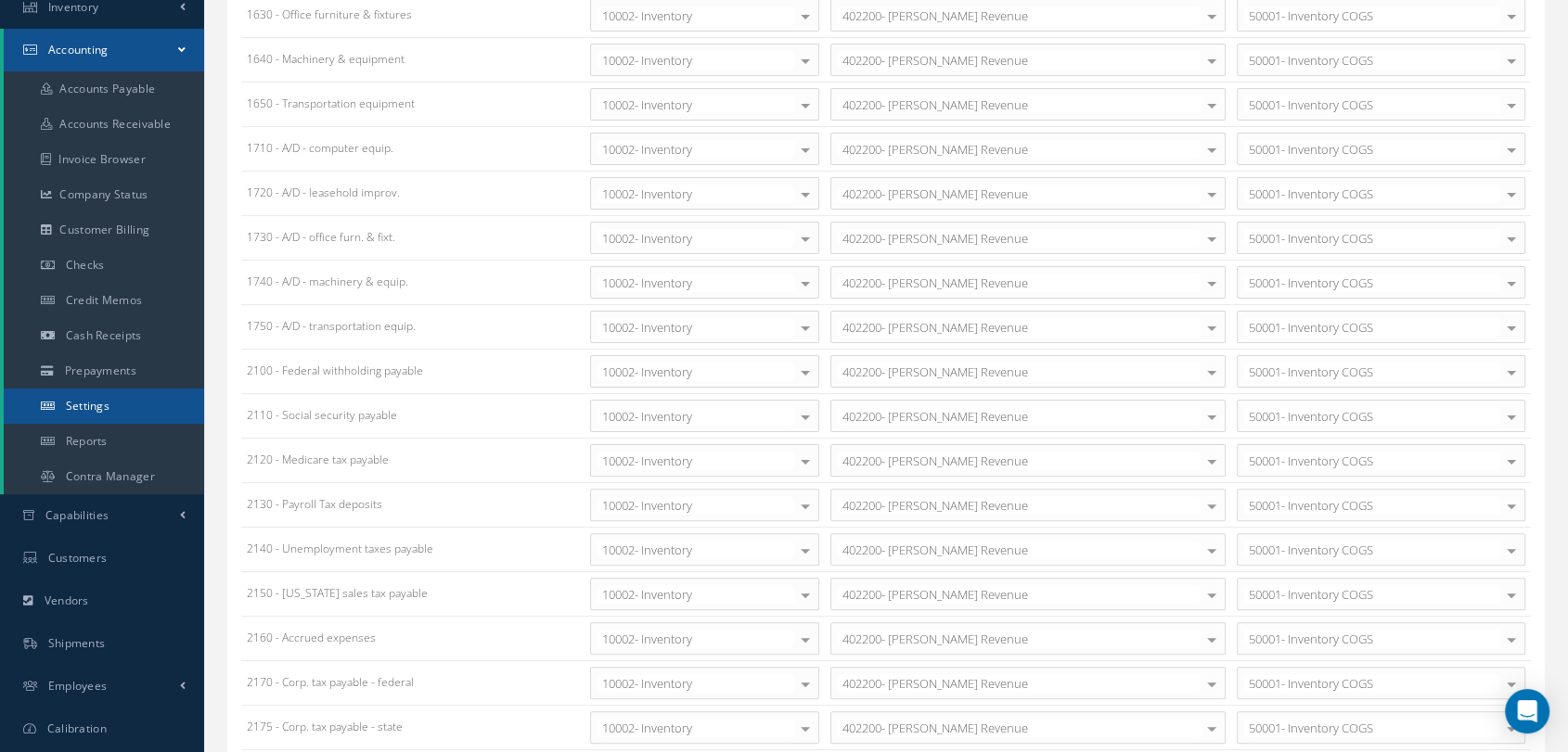
click at [130, 402] on link "Settings" at bounding box center [104, 406] width 200 height 36
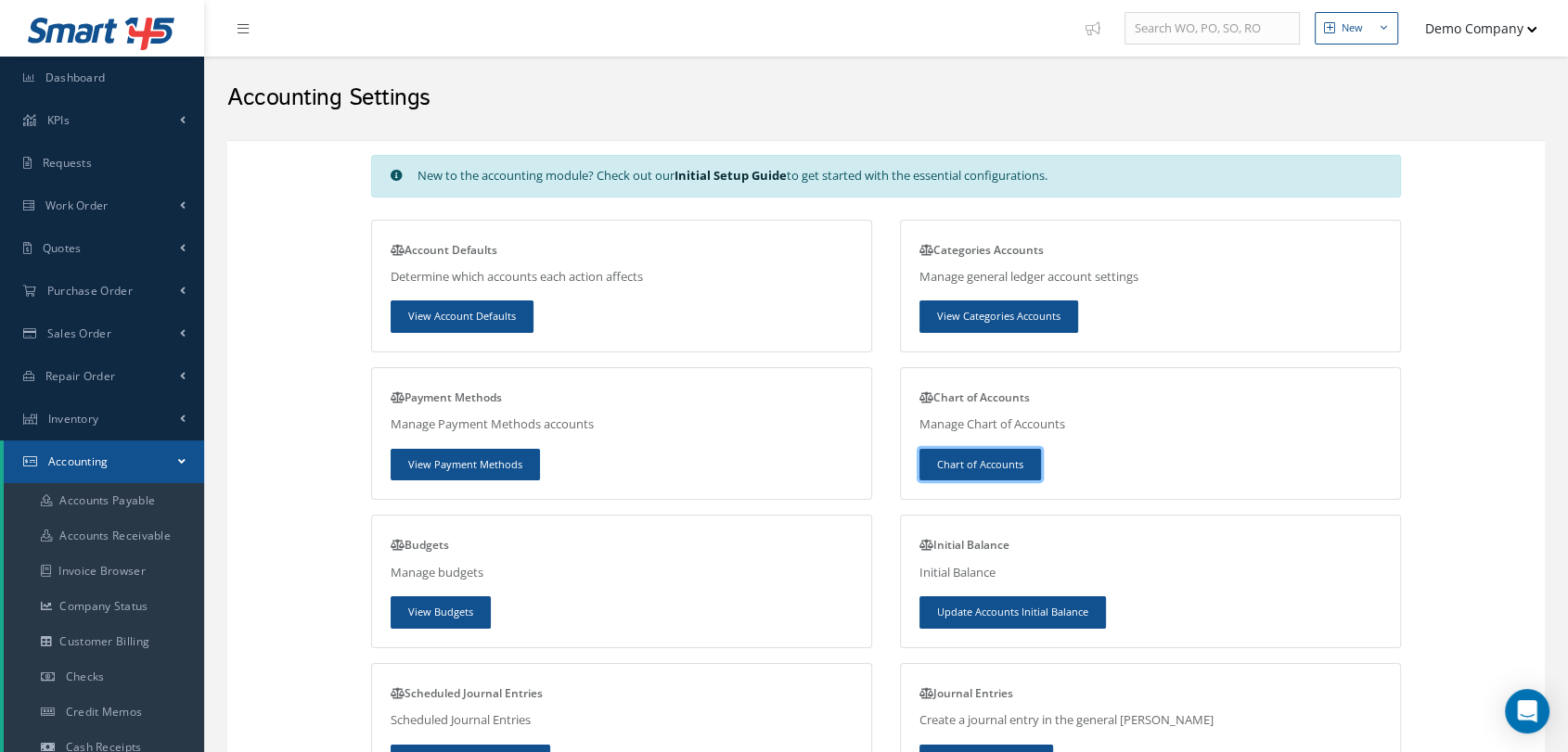
click at [1004, 466] on link "Chart of Accounts" at bounding box center [980, 465] width 121 height 33
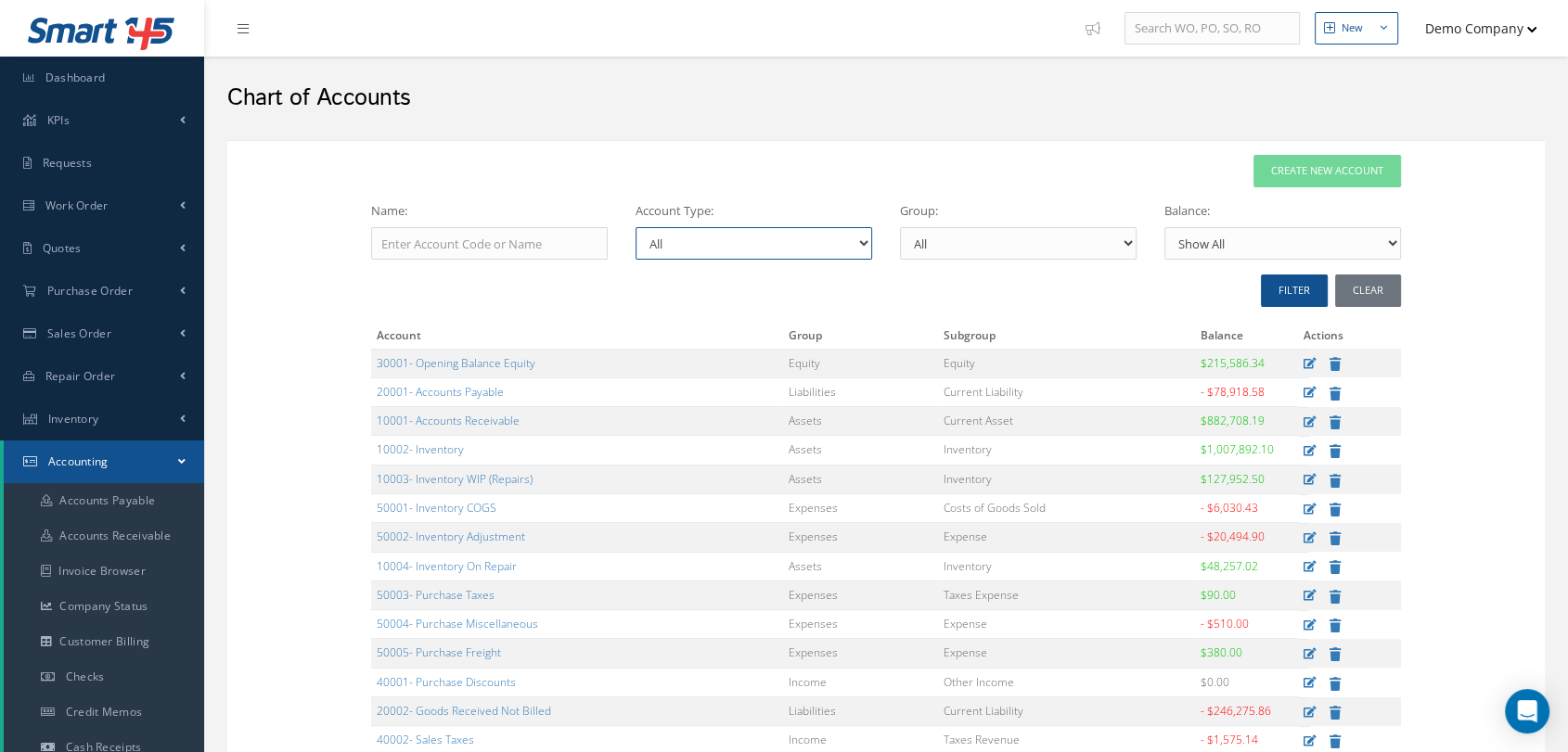
click at [760, 237] on select "All Bank & Cash Current Asset Fixed Asset Inventory Non-Current Asset Prepaymen…" at bounding box center [754, 244] width 237 height 33
click at [640, 161] on div "CREATE NEW ACCOUNT" at bounding box center [885, 171] width 1030 height 33
click at [1006, 254] on select "All Assets Liabilities Equity Income Expenses" at bounding box center [1019, 244] width 237 height 33
select select "Income"
click at [901, 227] on select "All Assets Liabilities Equity Income Expenses" at bounding box center [1019, 244] width 237 height 33
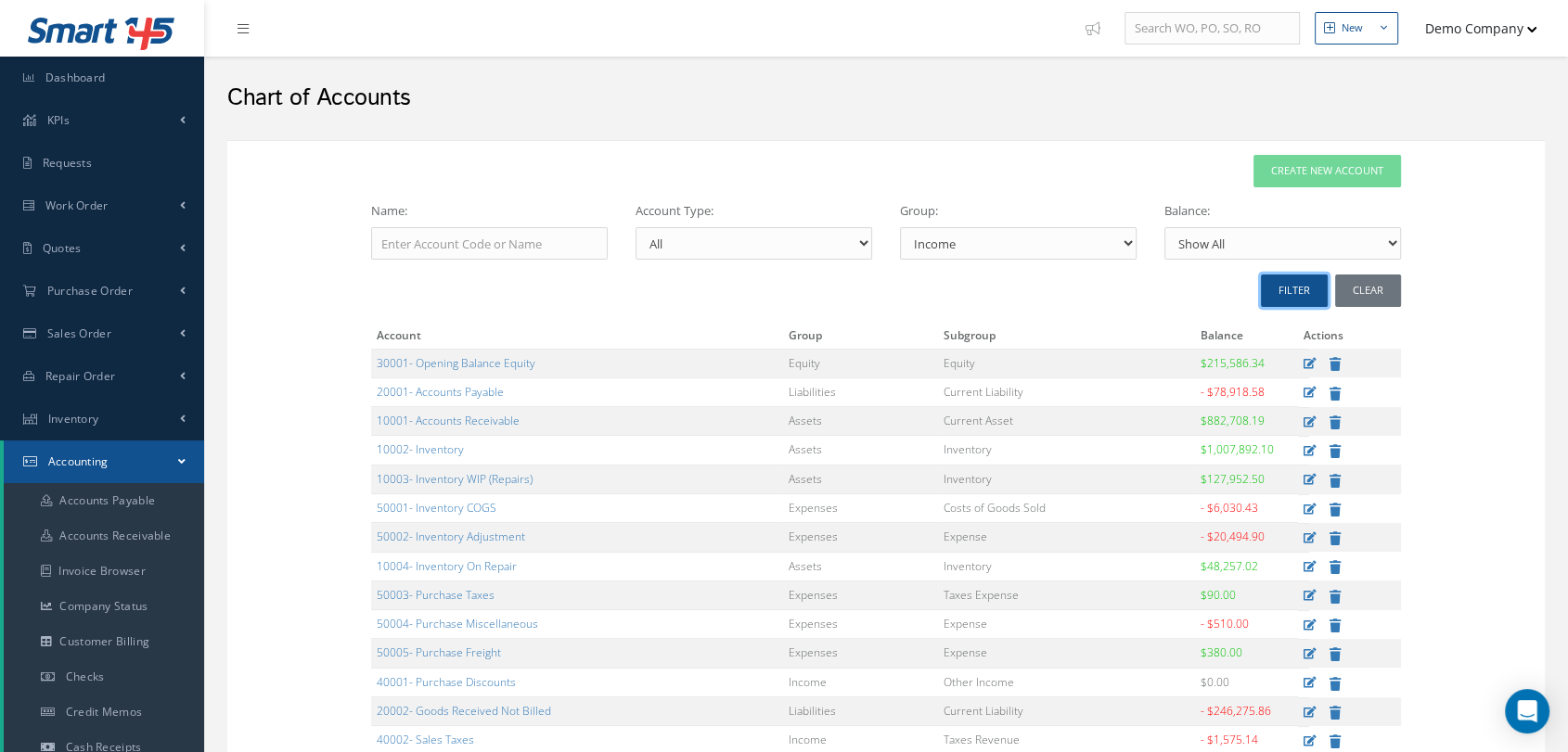
click at [1294, 291] on button "FILTER" at bounding box center [1294, 291] width 66 height 33
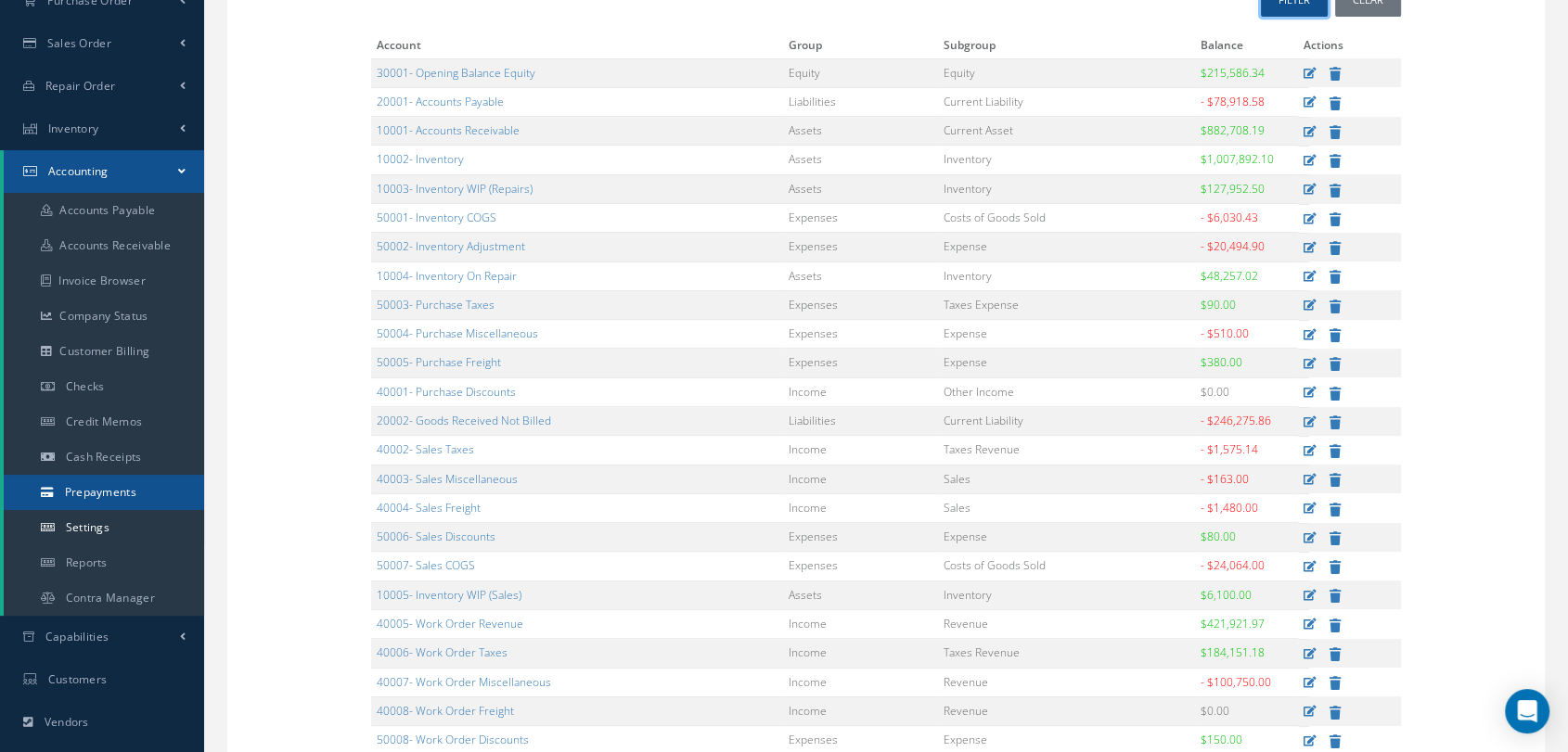
scroll to position [309, 0]
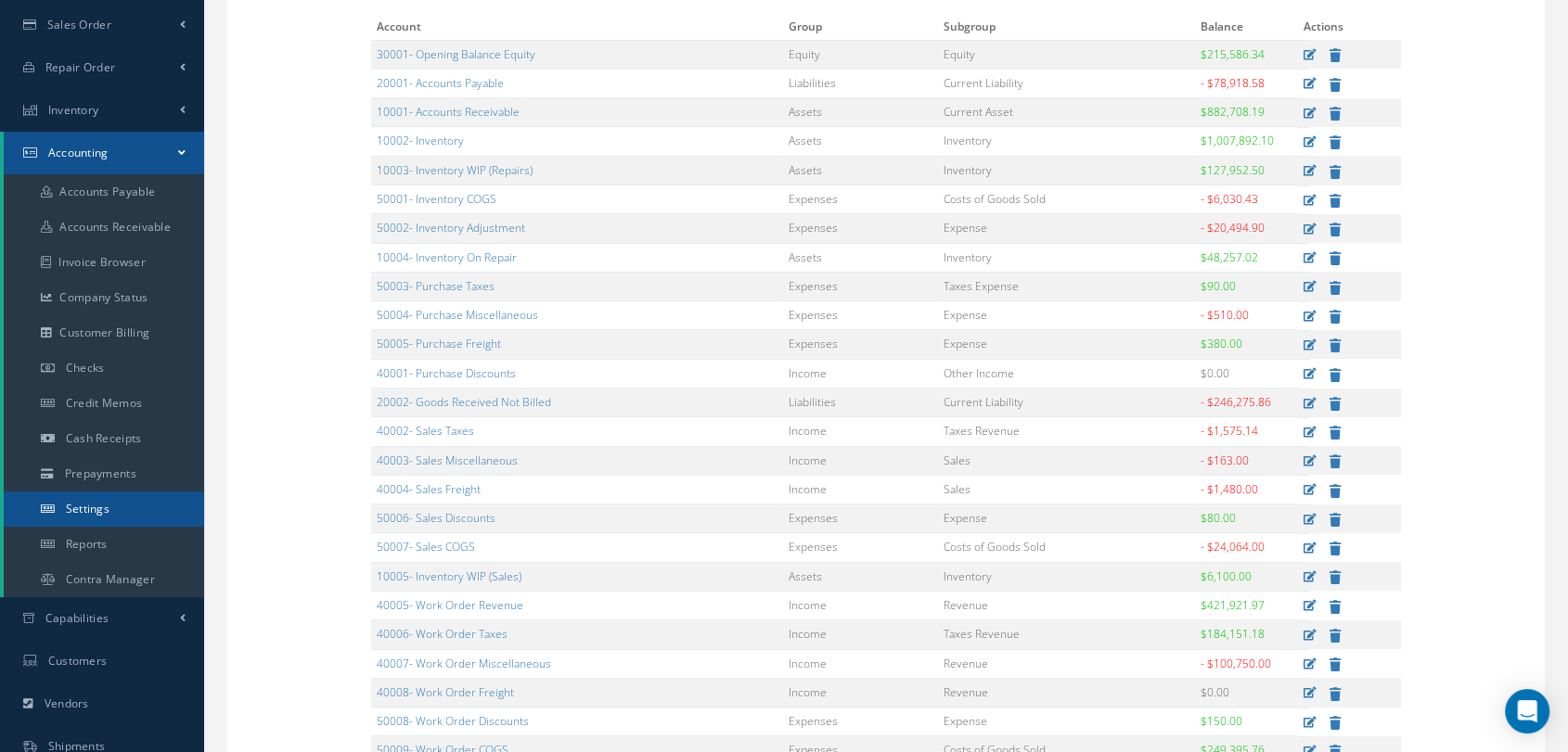
click at [131, 504] on link "Settings" at bounding box center [104, 509] width 200 height 36
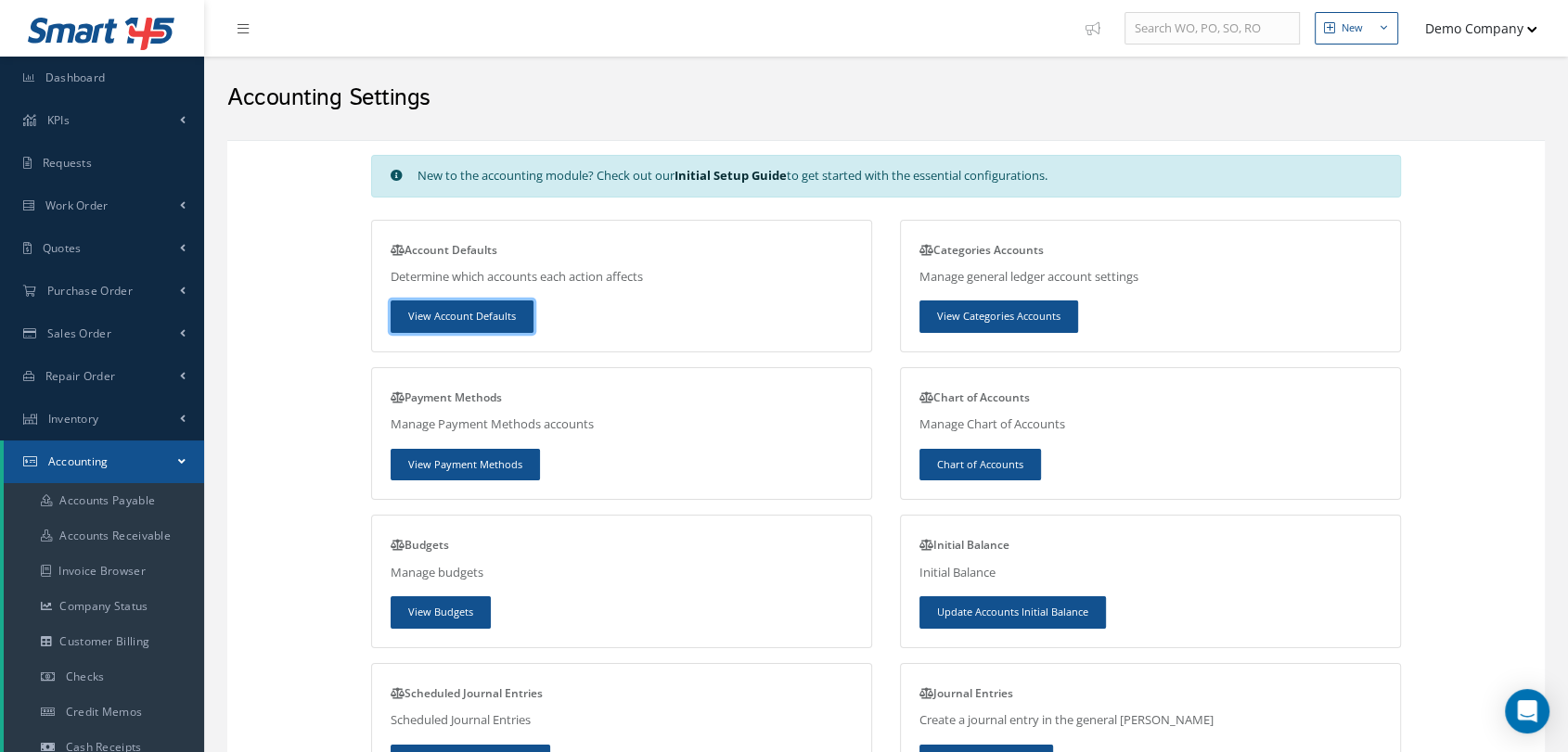
click at [481, 310] on link "View Account Defaults" at bounding box center [462, 317] width 143 height 33
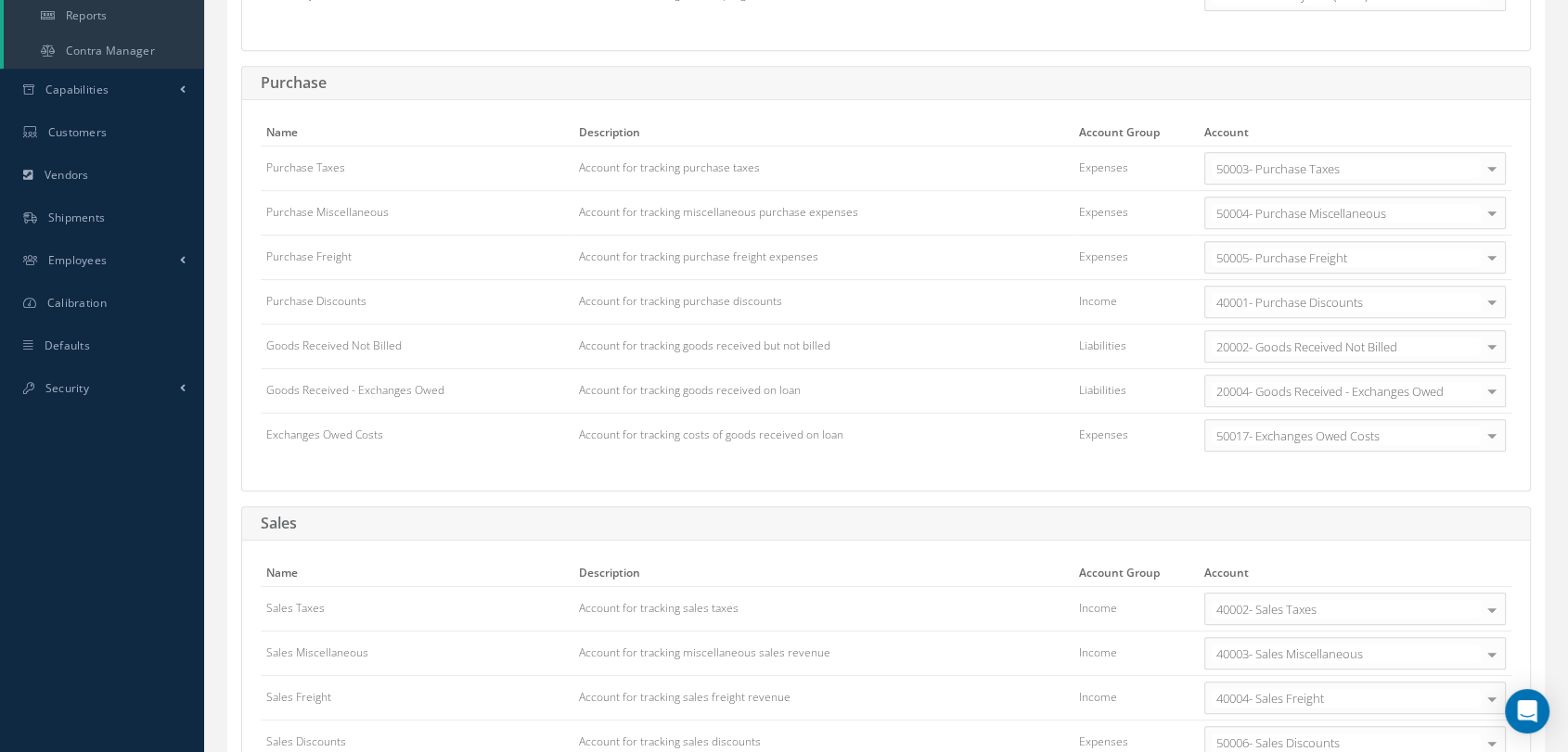
scroll to position [824, 0]
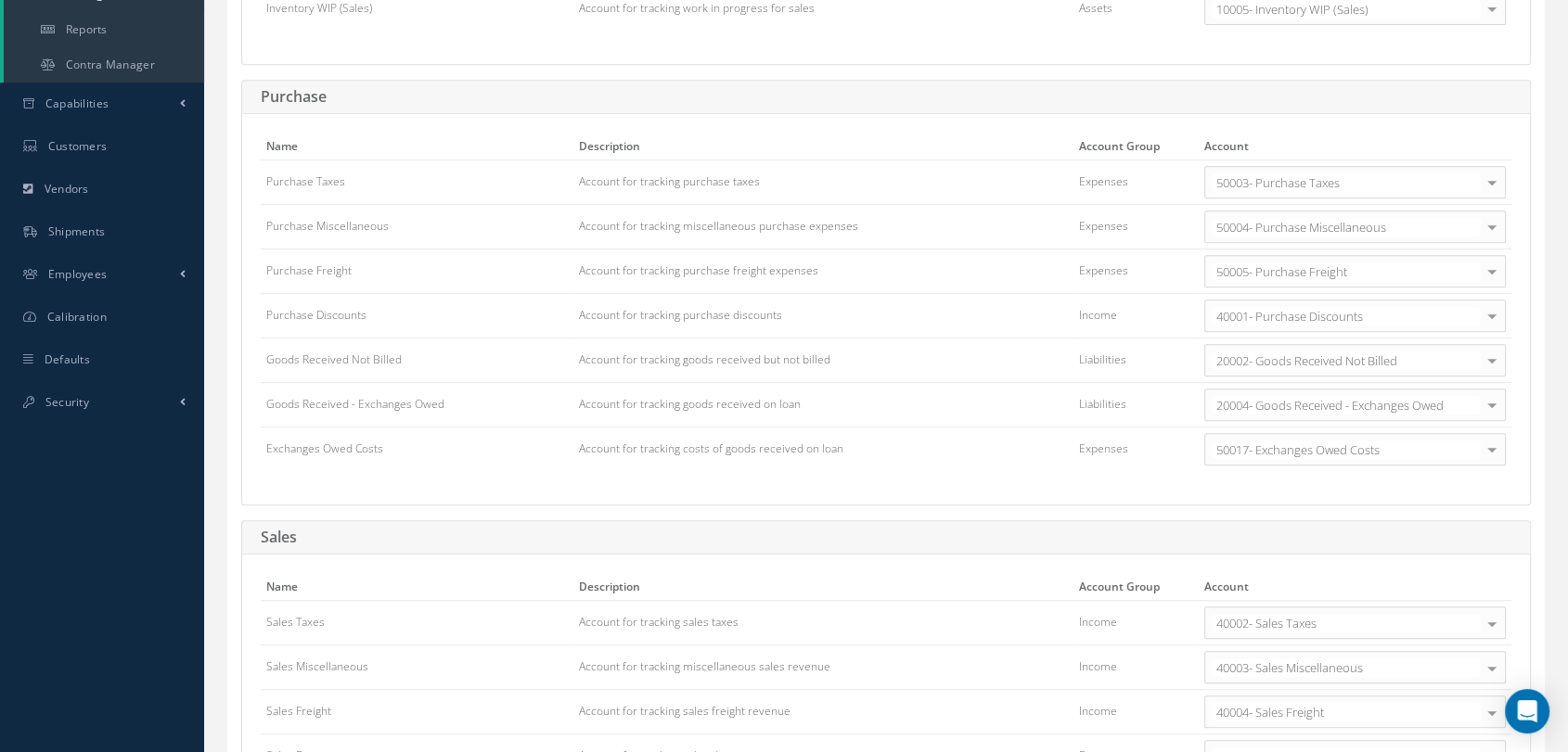
drag, startPoint x: 1109, startPoint y: 313, endPoint x: 1073, endPoint y: 312, distance: 36.0
click at [1074, 312] on td "Income" at bounding box center [1137, 315] width 125 height 44
drag, startPoint x: 1120, startPoint y: 308, endPoint x: 1064, endPoint y: 306, distance: 56.0
click at [1064, 306] on tr "Purchase Discounts Account for tracking purchase discounts Income 40001- Purcha…" at bounding box center [886, 315] width 1251 height 44
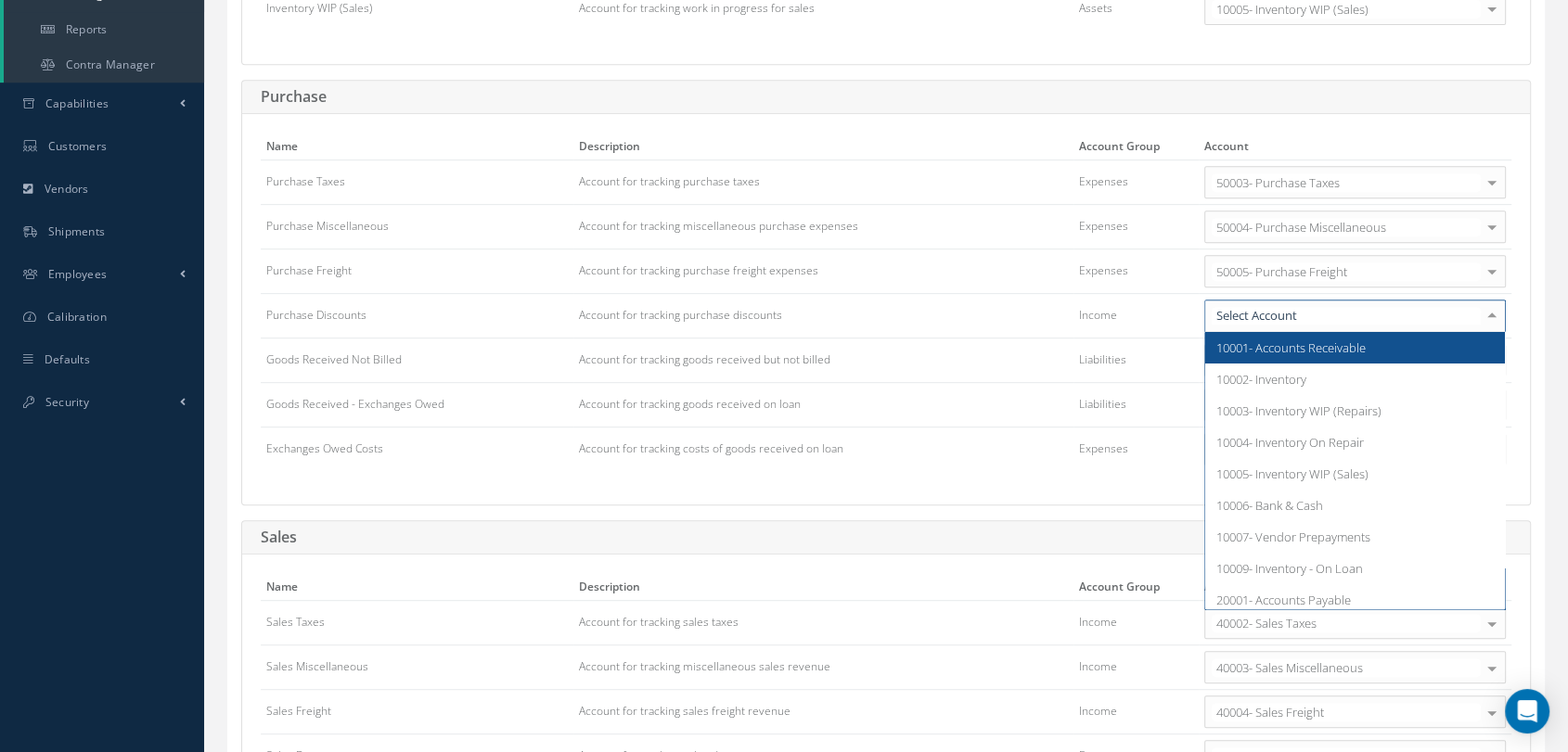
click at [1408, 316] on input "text" at bounding box center [1346, 316] width 269 height 17
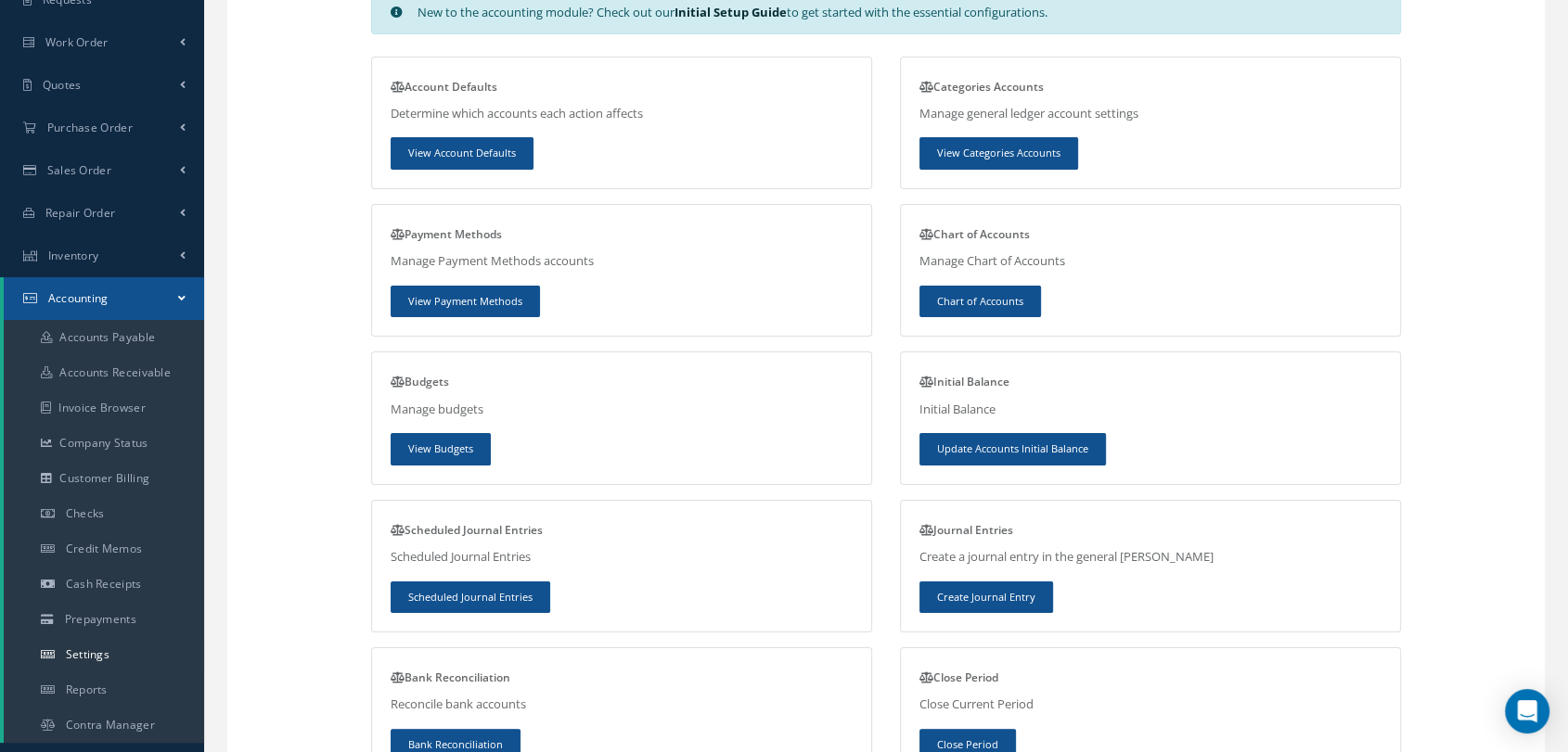
scroll to position [206, 0]
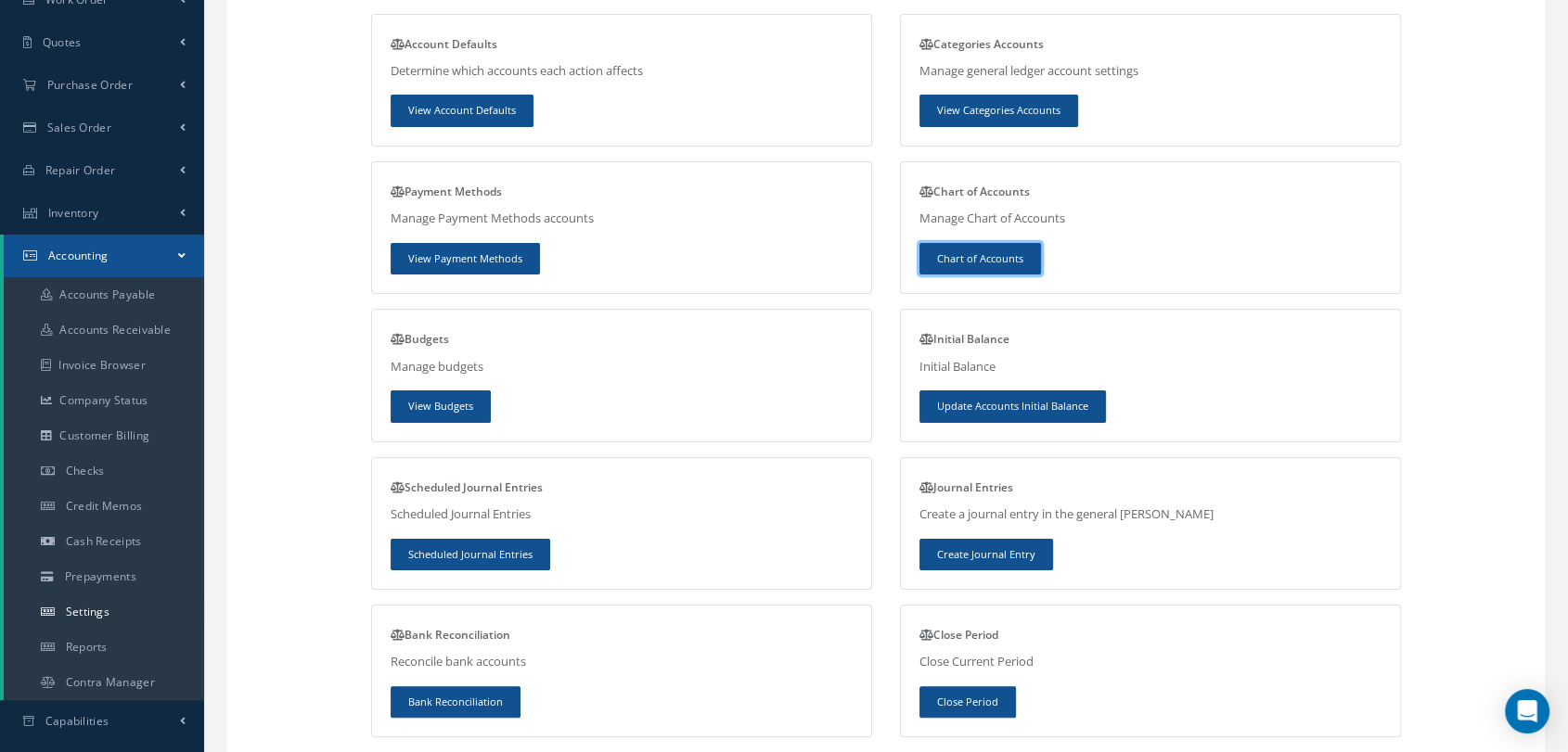
click at [995, 265] on link "Chart of Accounts" at bounding box center [980, 259] width 121 height 33
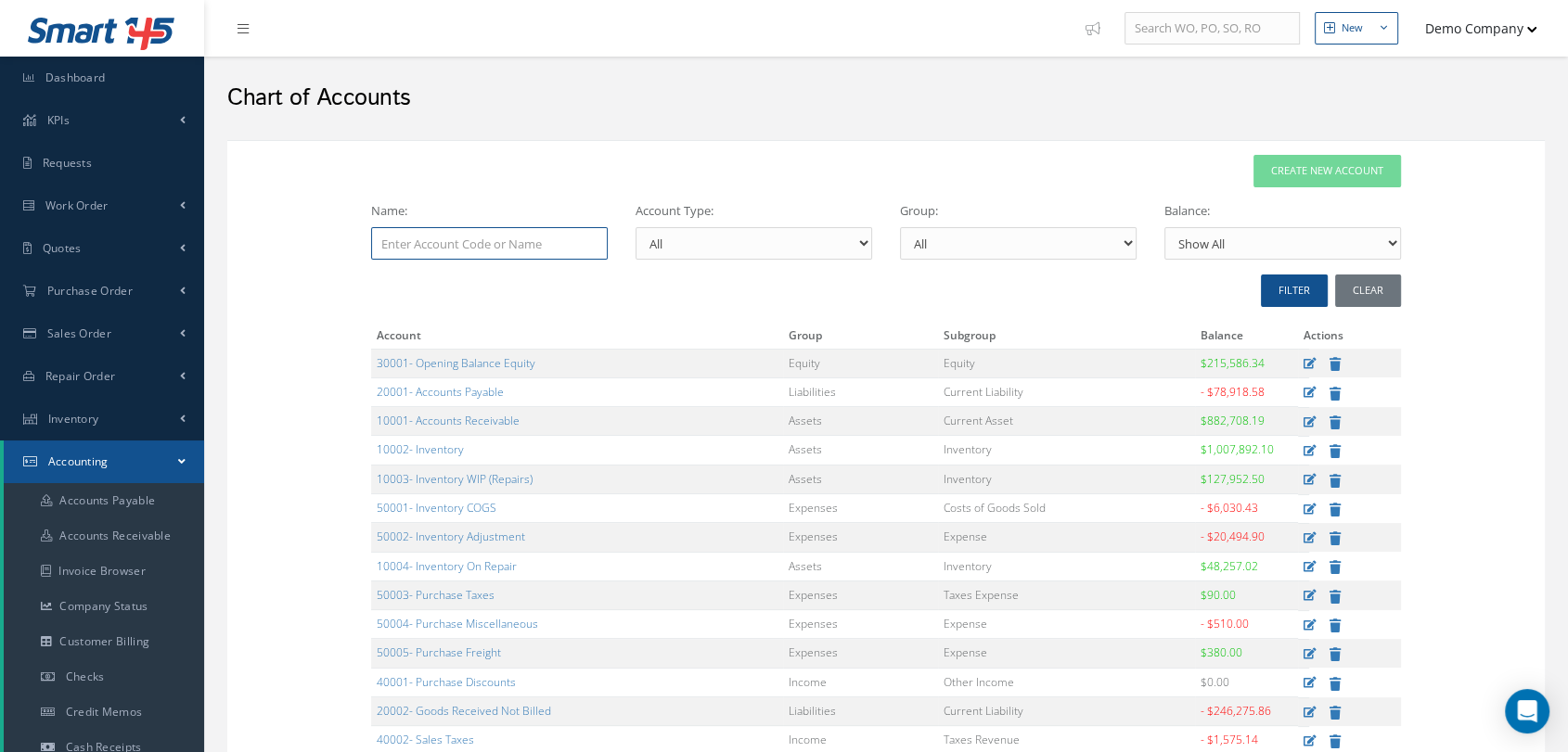
click at [561, 246] on input "Name:" at bounding box center [489, 244] width 237 height 33
type input "Purchase Discount"
click at [1302, 292] on button "FILTER" at bounding box center [1294, 291] width 66 height 33
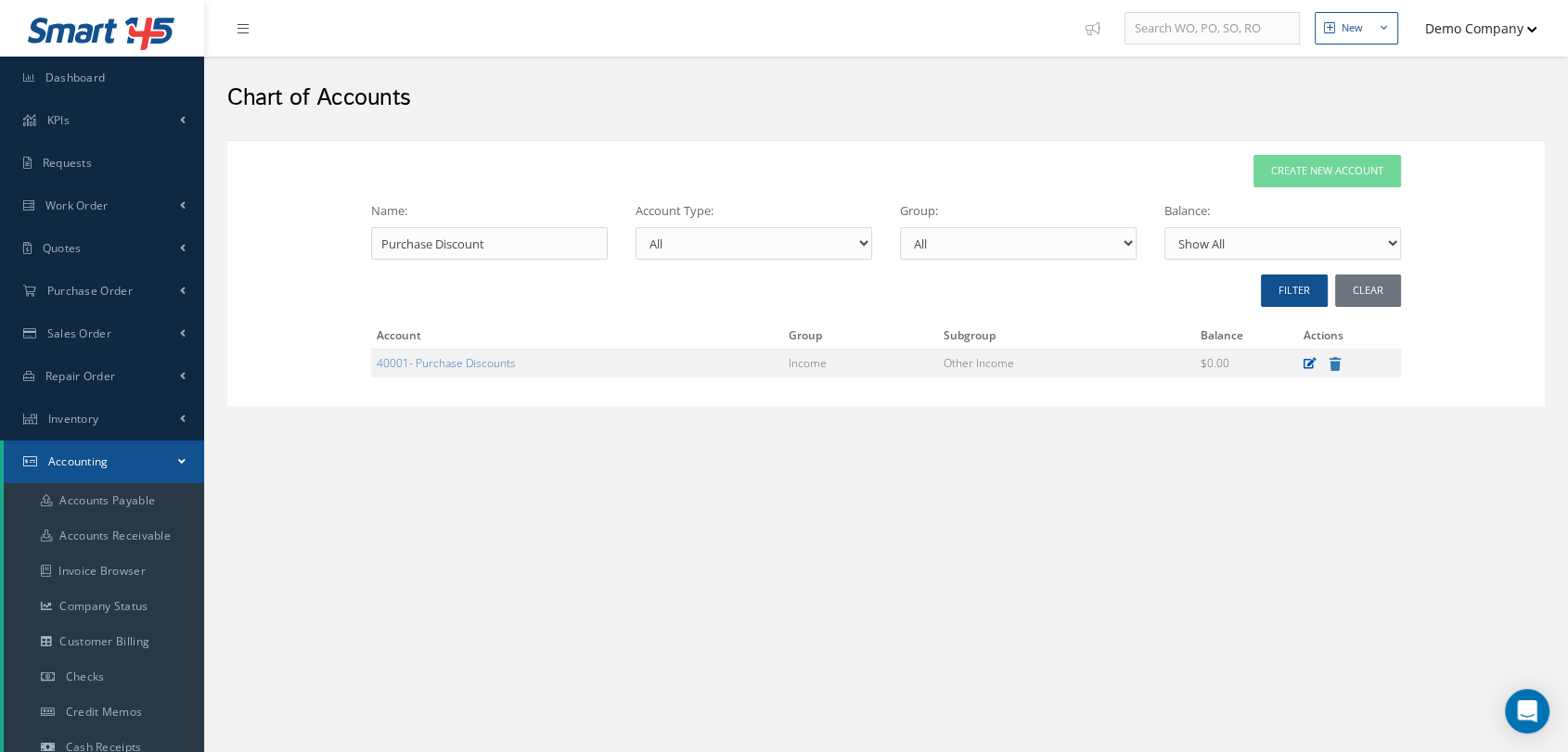
click at [1308, 368] on icon at bounding box center [1310, 364] width 13 height 12
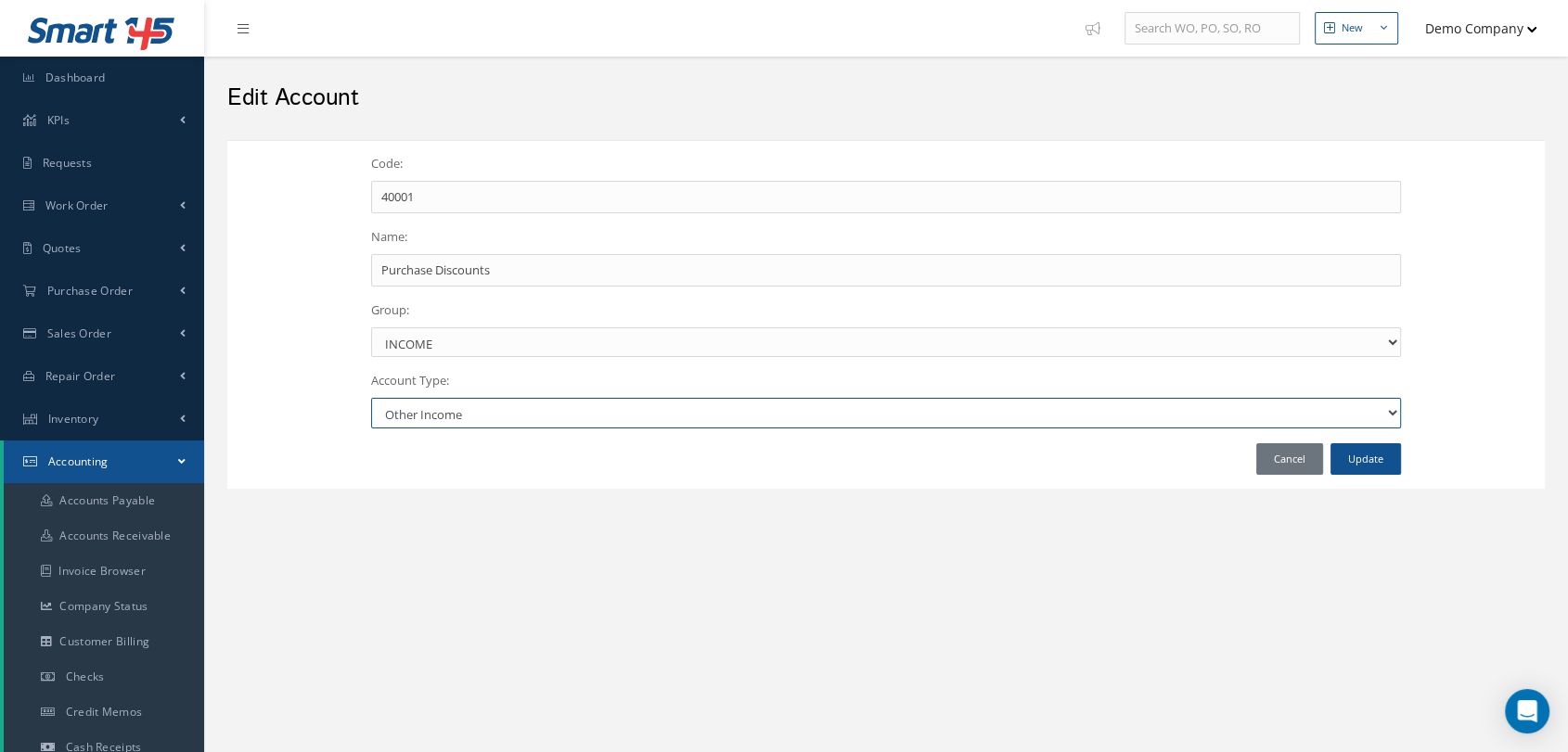
click at [765, 415] on select "Select Account Type Bank & Cash Current Asset Fixed Asset Inventory Non-Current…" at bounding box center [885, 413] width 1030 height 31
click at [297, 300] on div "Code: 40001 Name: Purchase Discounts Group: Select Group ASSET LIABILITY EQUITY…" at bounding box center [886, 314] width 1318 height 349
click at [570, 346] on select "Select Group ASSET LIABILITY EQUITY INCOME EXPENSE" at bounding box center [885, 343] width 1030 height 31
click at [570, 347] on select "Select Group ASSET LIABILITY EQUITY INCOME EXPENSE" at bounding box center [885, 343] width 1030 height 31
click at [416, 340] on select "Select Group ASSET LIABILITY EQUITY INCOME EXPENSE" at bounding box center [885, 343] width 1030 height 31
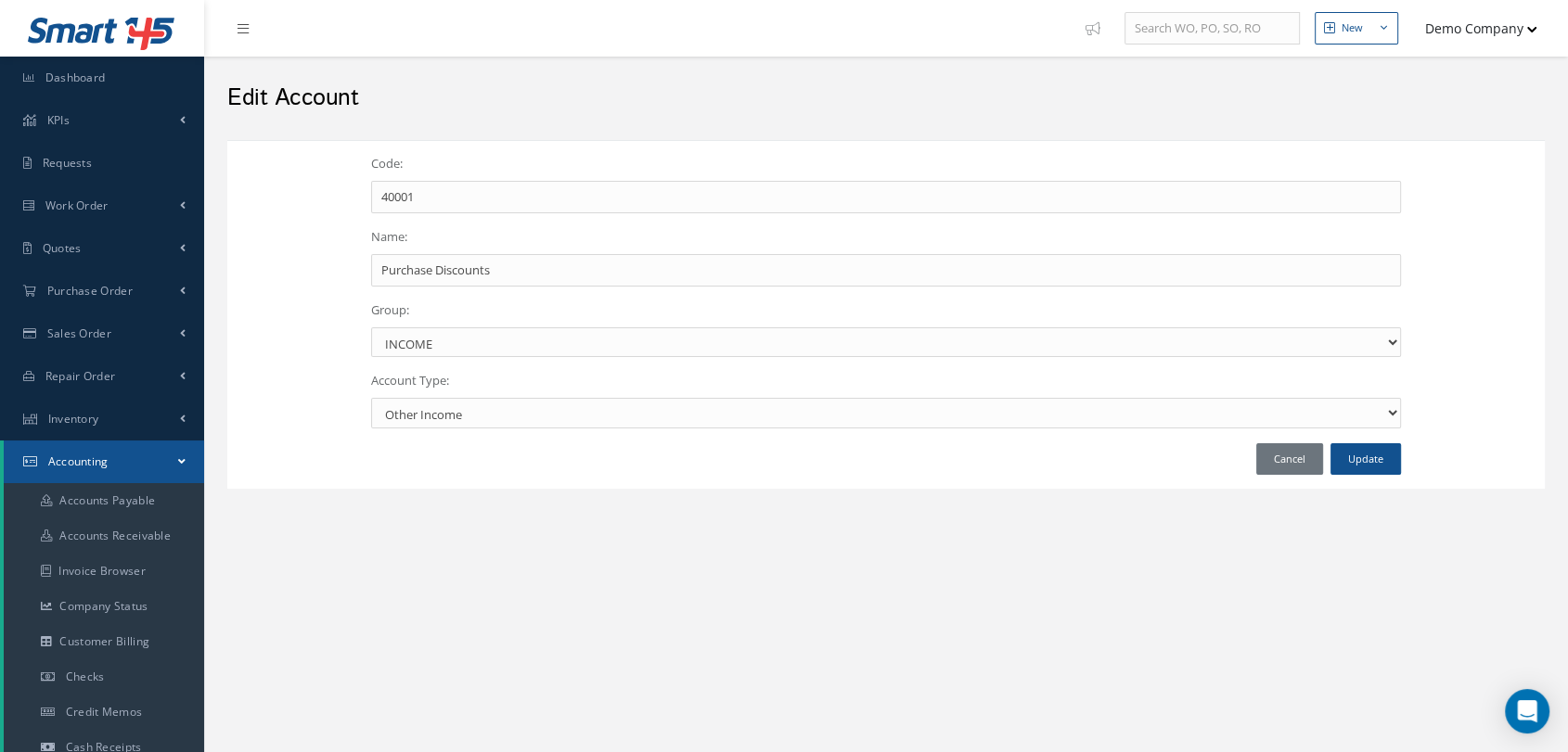
click at [294, 372] on div "Code: 40001 Name: Purchase Discounts Group: Select Group ASSET LIABILITY EQUITY…" at bounding box center [886, 314] width 1318 height 349
